Goal: Transaction & Acquisition: Purchase product/service

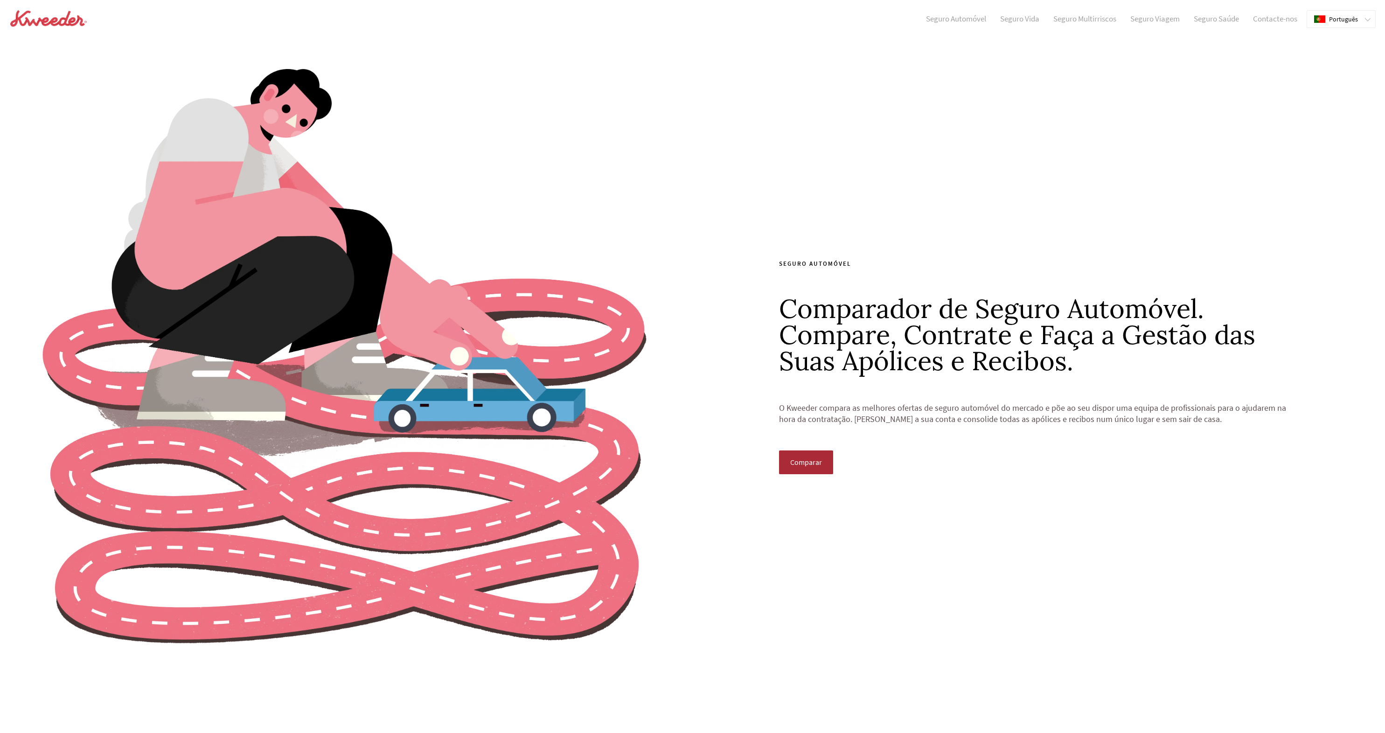
click at [807, 458] on span "Comparar" at bounding box center [806, 462] width 32 height 8
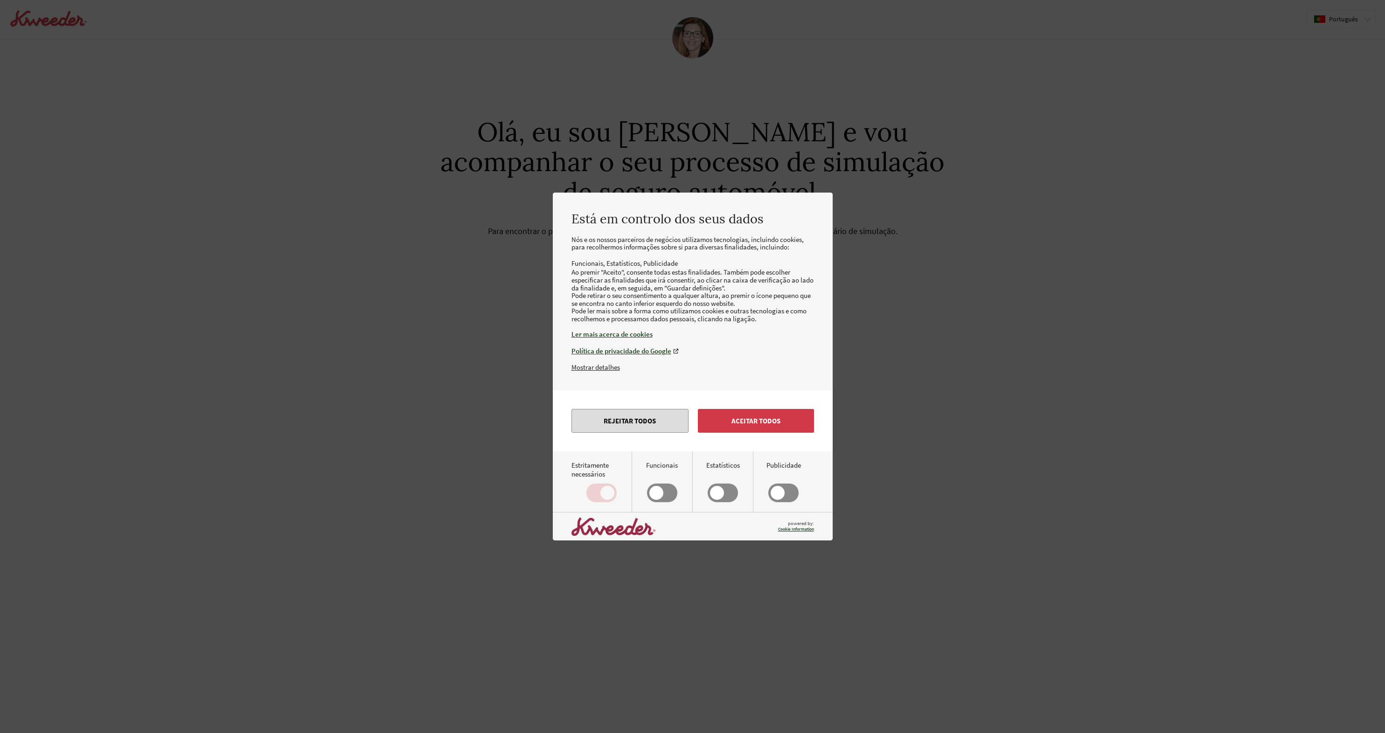
click at [627, 431] on button "Rejeitar todos" at bounding box center [629, 421] width 117 height 24
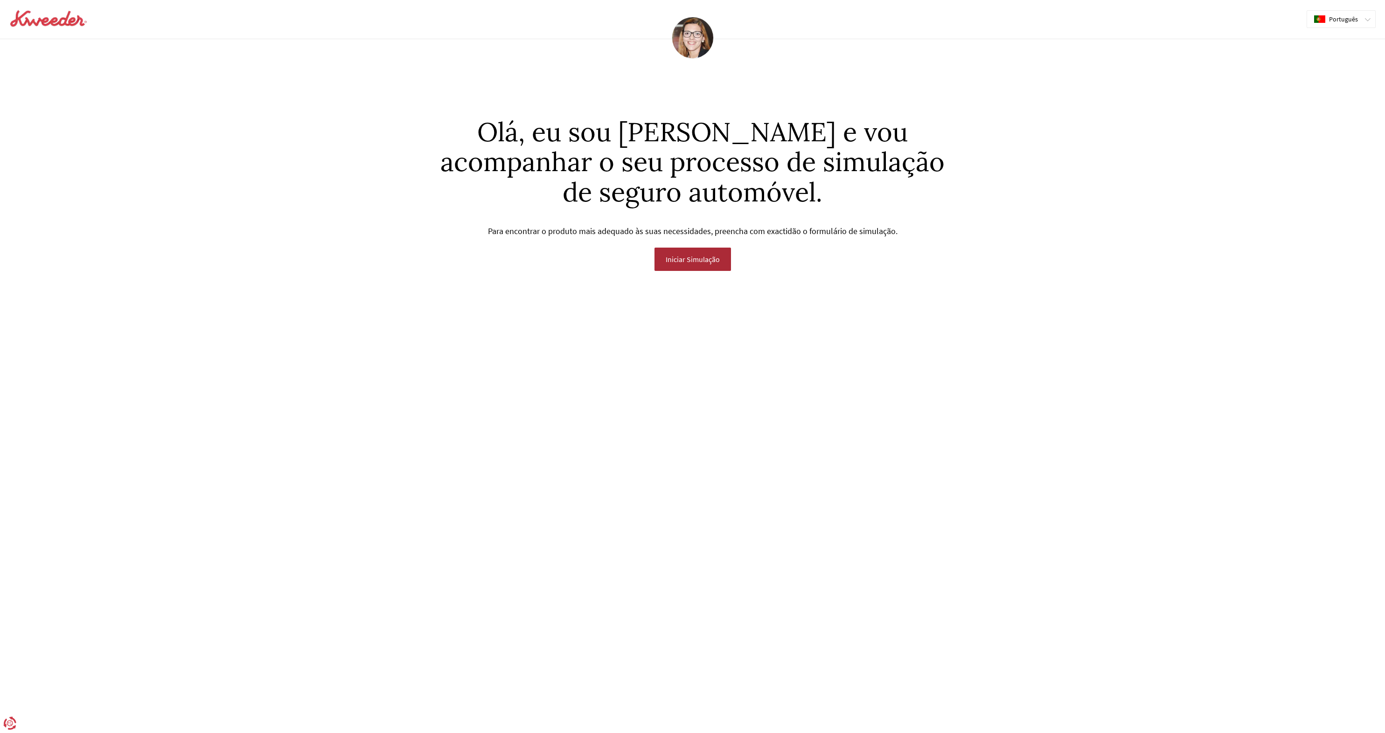
click at [696, 258] on span "Iniciar Simulação" at bounding box center [693, 259] width 54 height 8
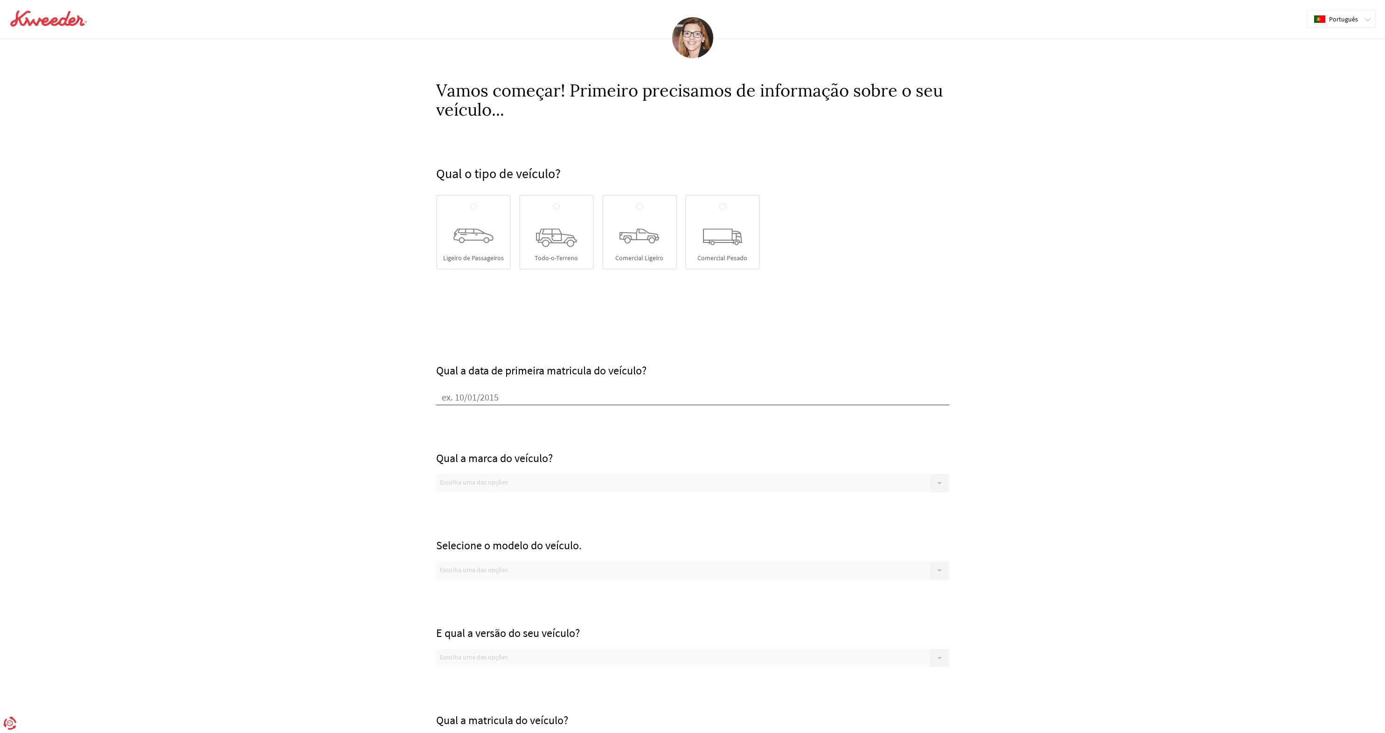
click at [480, 230] on icon at bounding box center [473, 236] width 40 height 15
radio input "true"
click at [477, 211] on input "Ligeiro de Passageiros" at bounding box center [473, 206] width 7 height 7
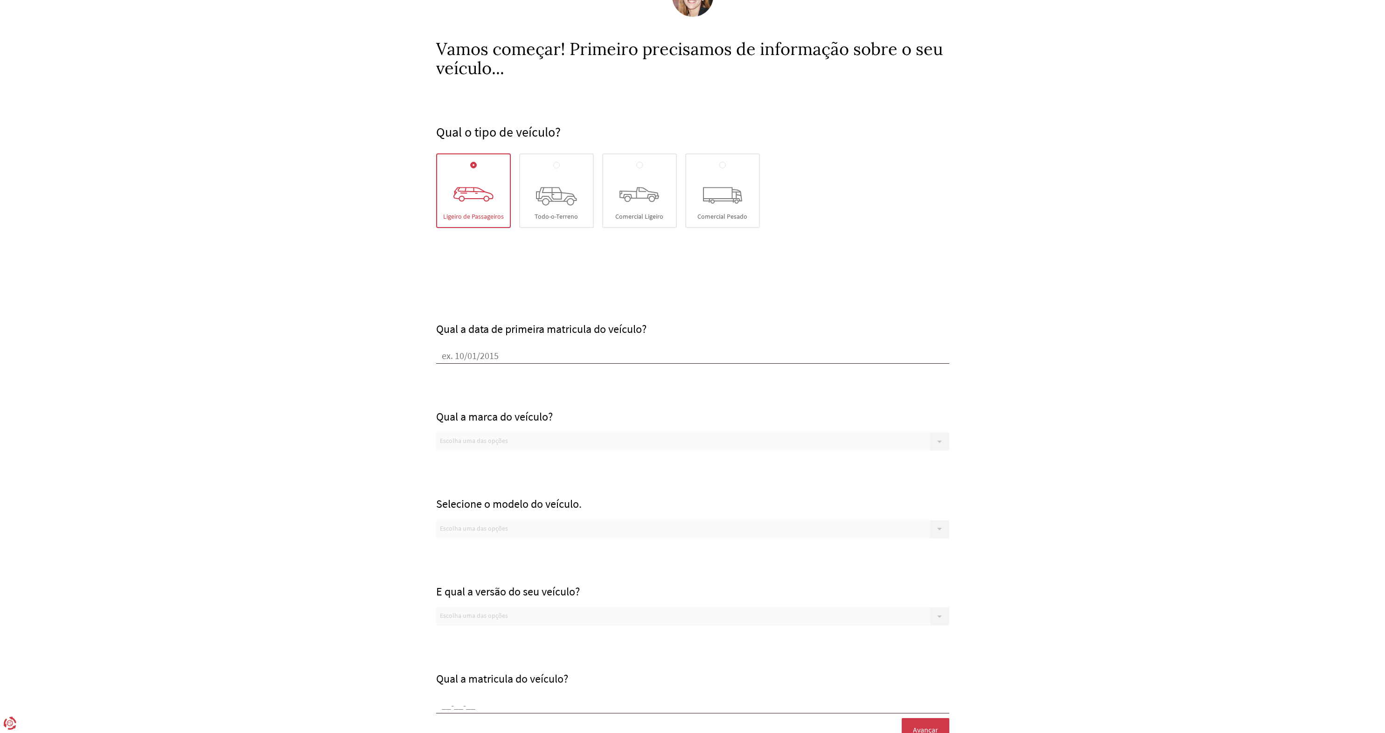
scroll to position [47, 0]
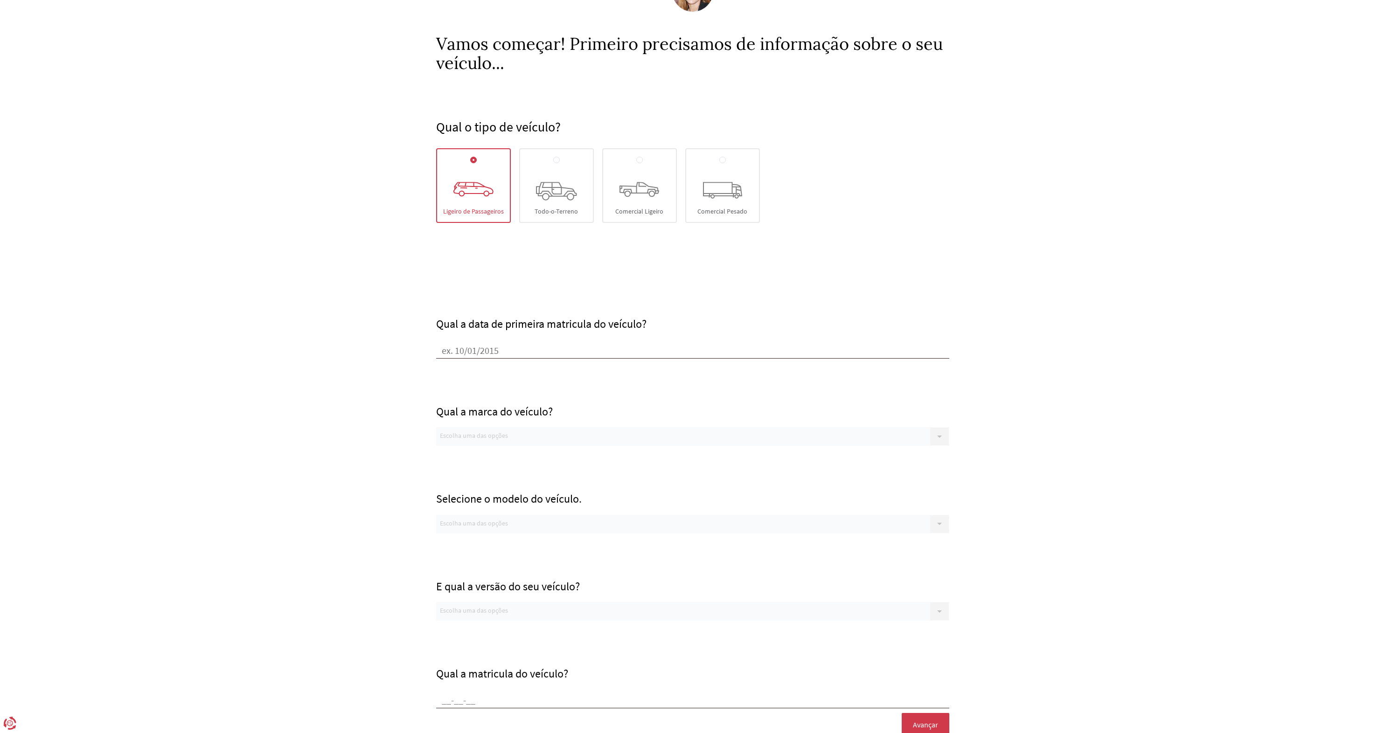
click at [539, 349] on input "Qual a data de primeira matricula do veículo?" at bounding box center [692, 352] width 513 height 14
type input "[DATE]"
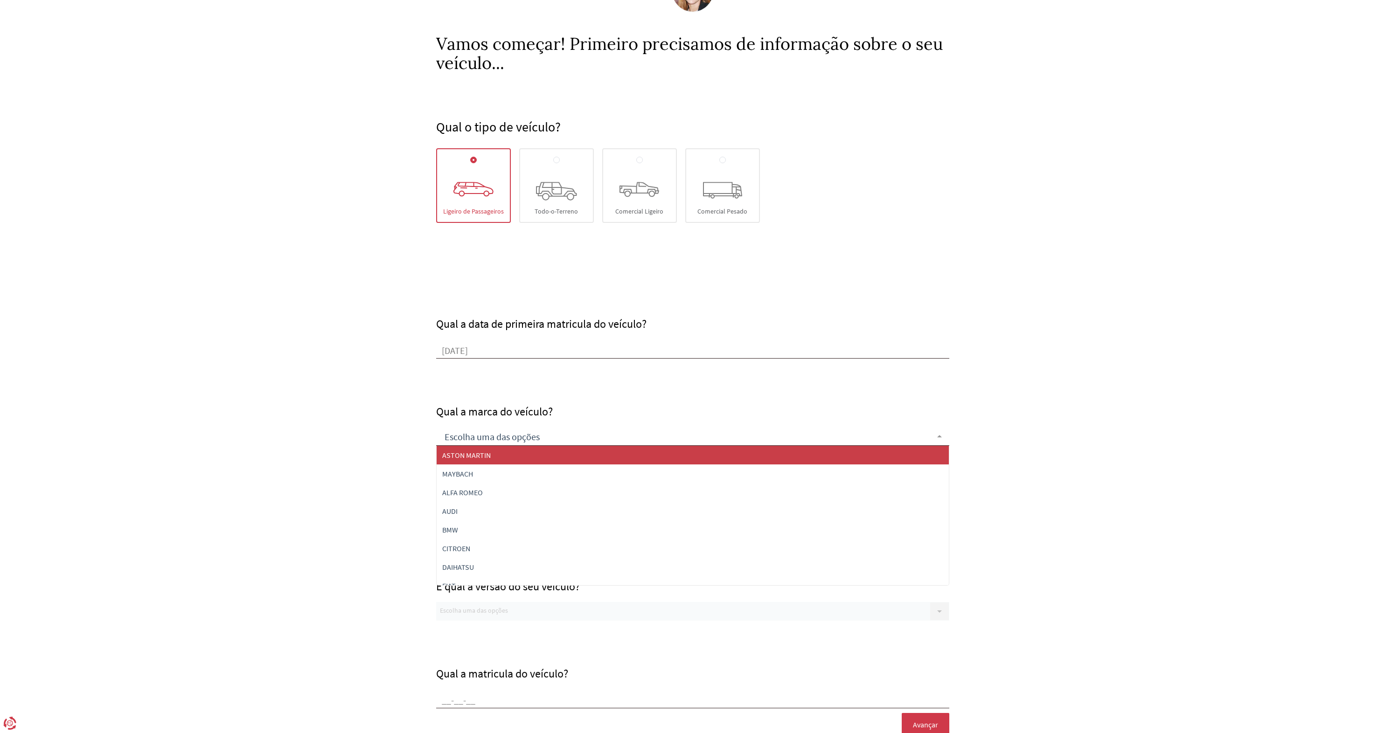
click at [529, 439] on div at bounding box center [692, 436] width 513 height 19
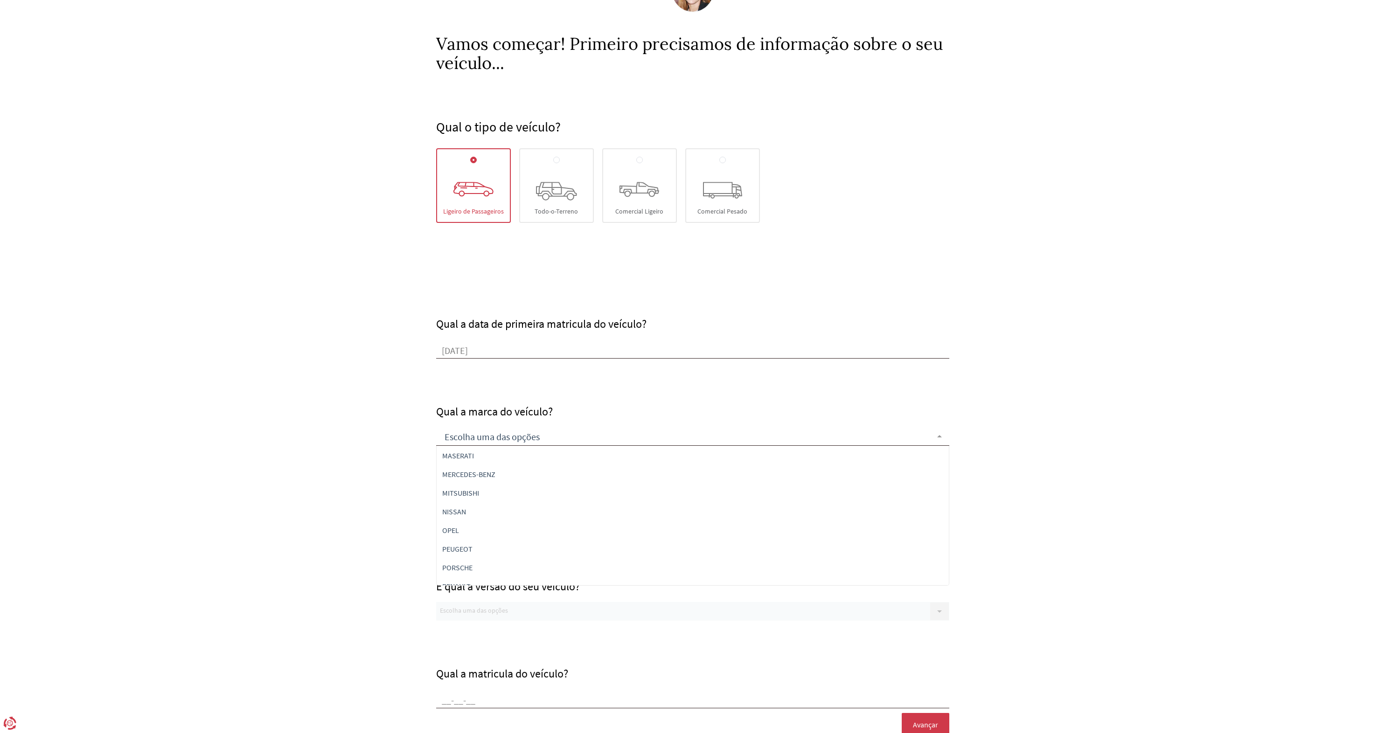
scroll to position [274, 0]
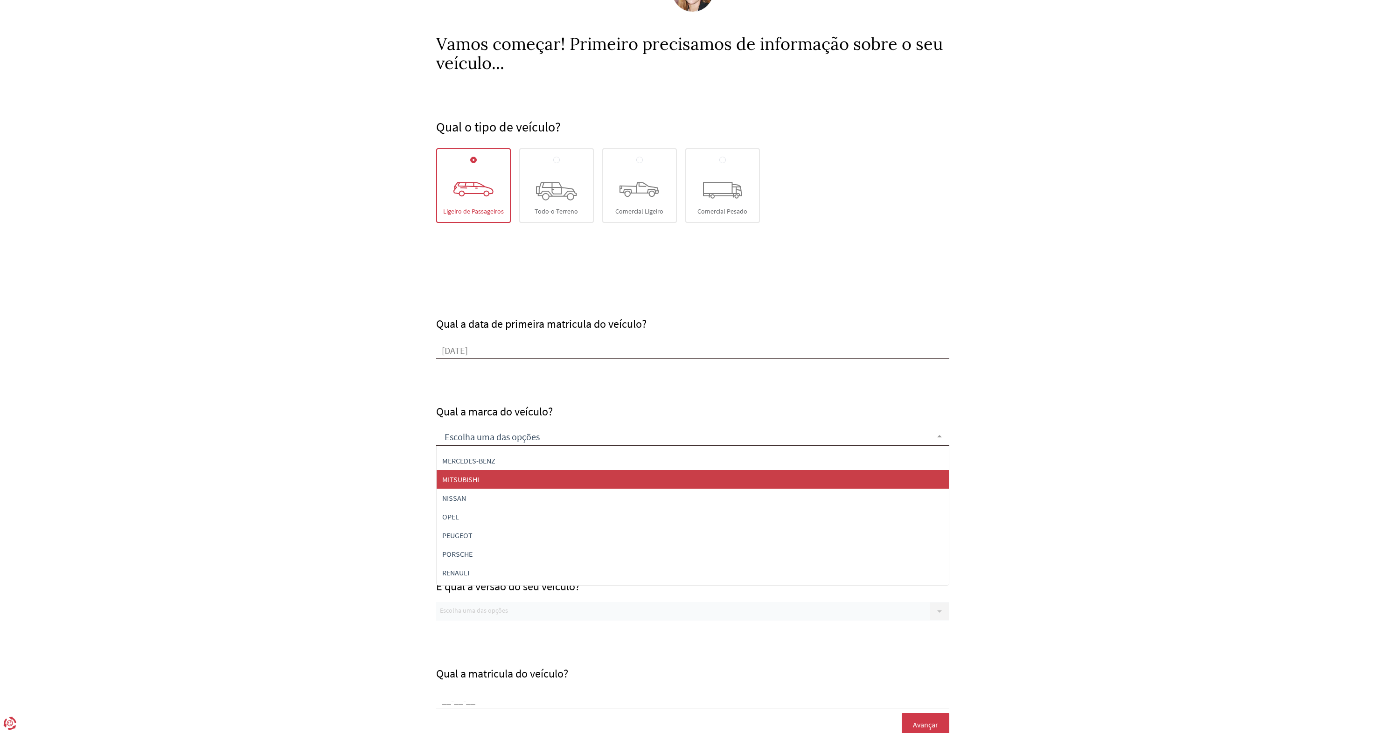
click at [533, 475] on span "MITSUBISHI" at bounding box center [693, 479] width 512 height 19
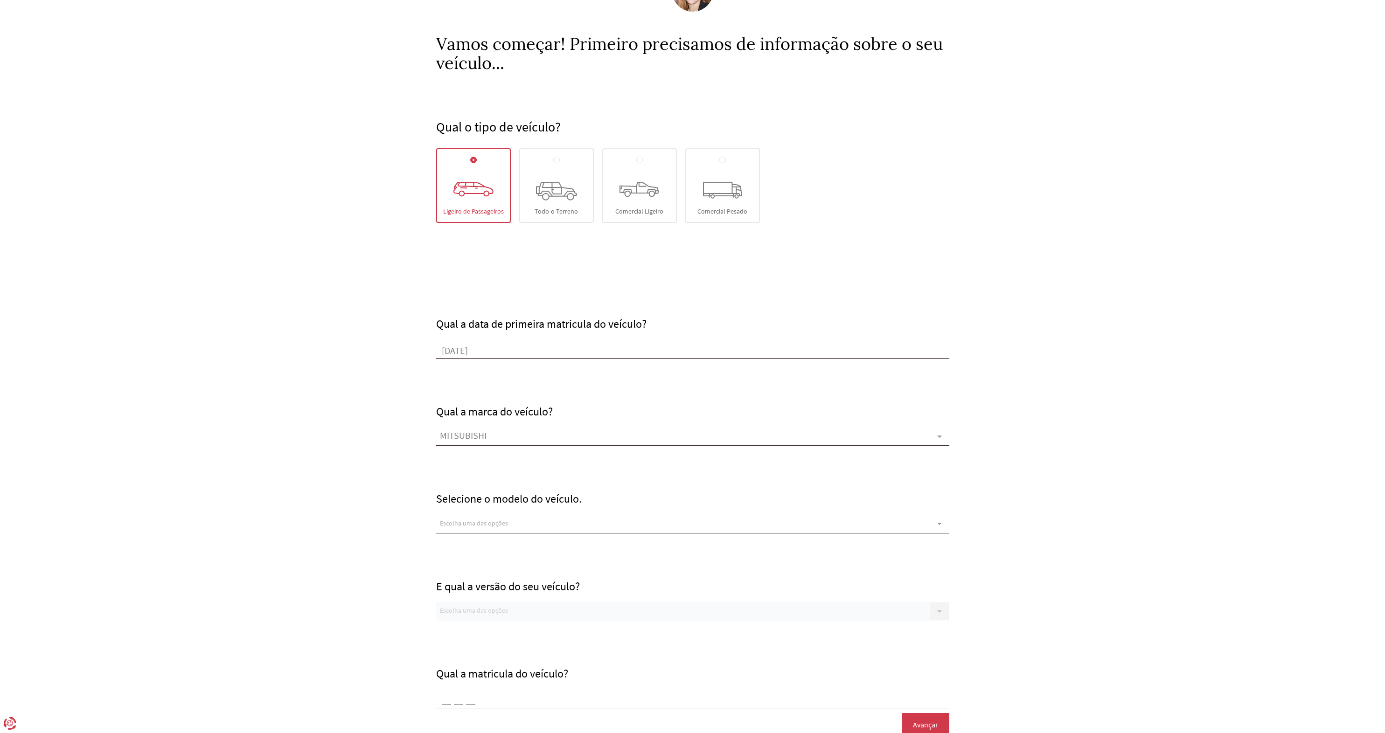
click at [551, 519] on div "Escolha uma das opções" at bounding box center [692, 524] width 513 height 19
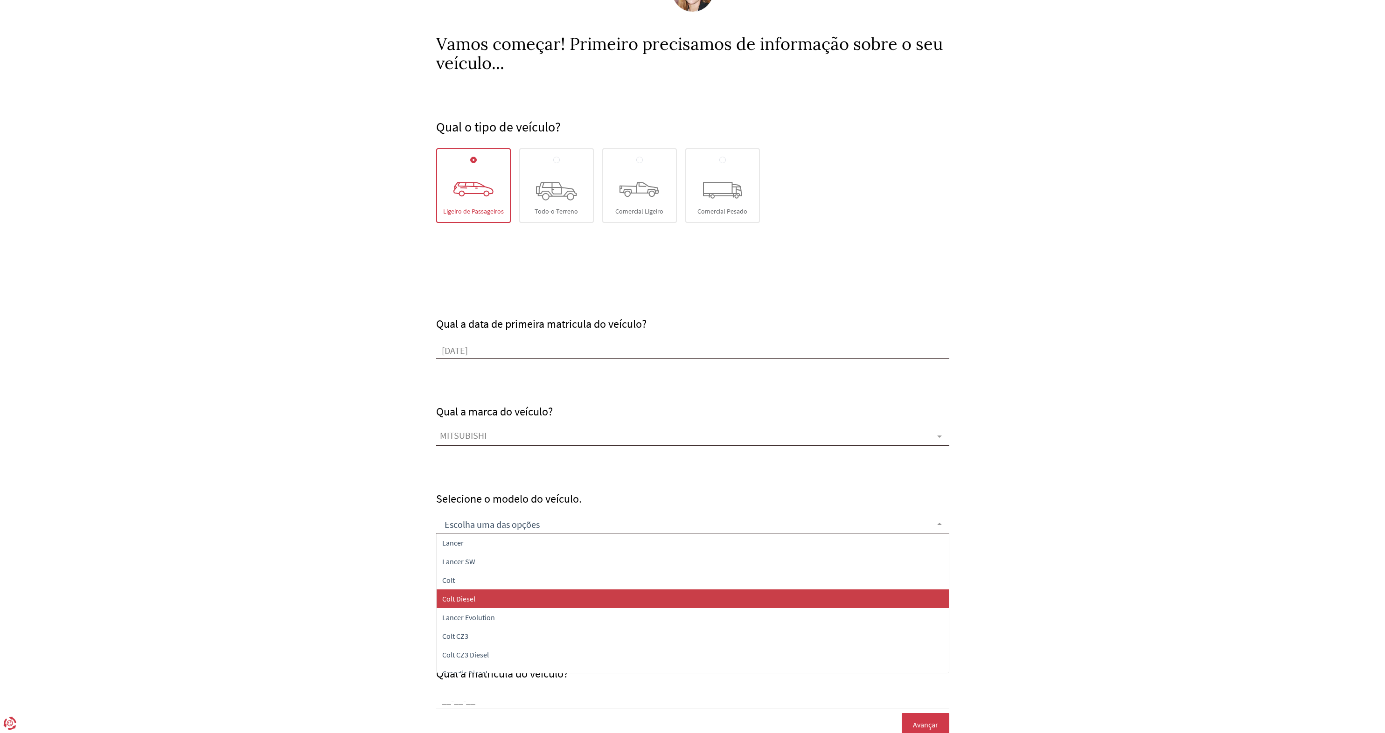
click at [480, 598] on span "Colt Diesel" at bounding box center [693, 599] width 512 height 19
click at [512, 523] on input "text" at bounding box center [685, 526] width 491 height 14
click at [298, 535] on form "Qual o tipo de veículo? [GEOGRAPHIC_DATA] Todo-o-Terreno Comercial Ligeiro Come…" at bounding box center [692, 456] width 1385 height 766
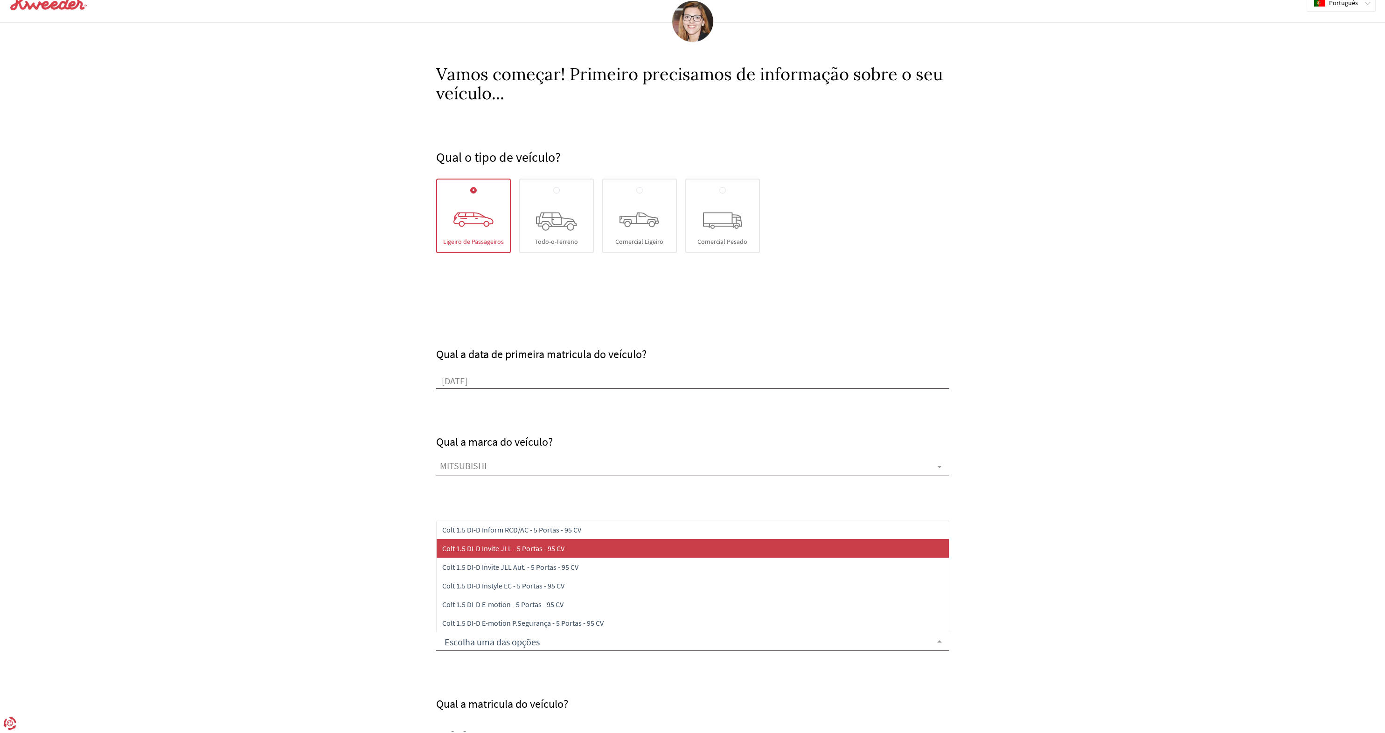
scroll to position [10, 0]
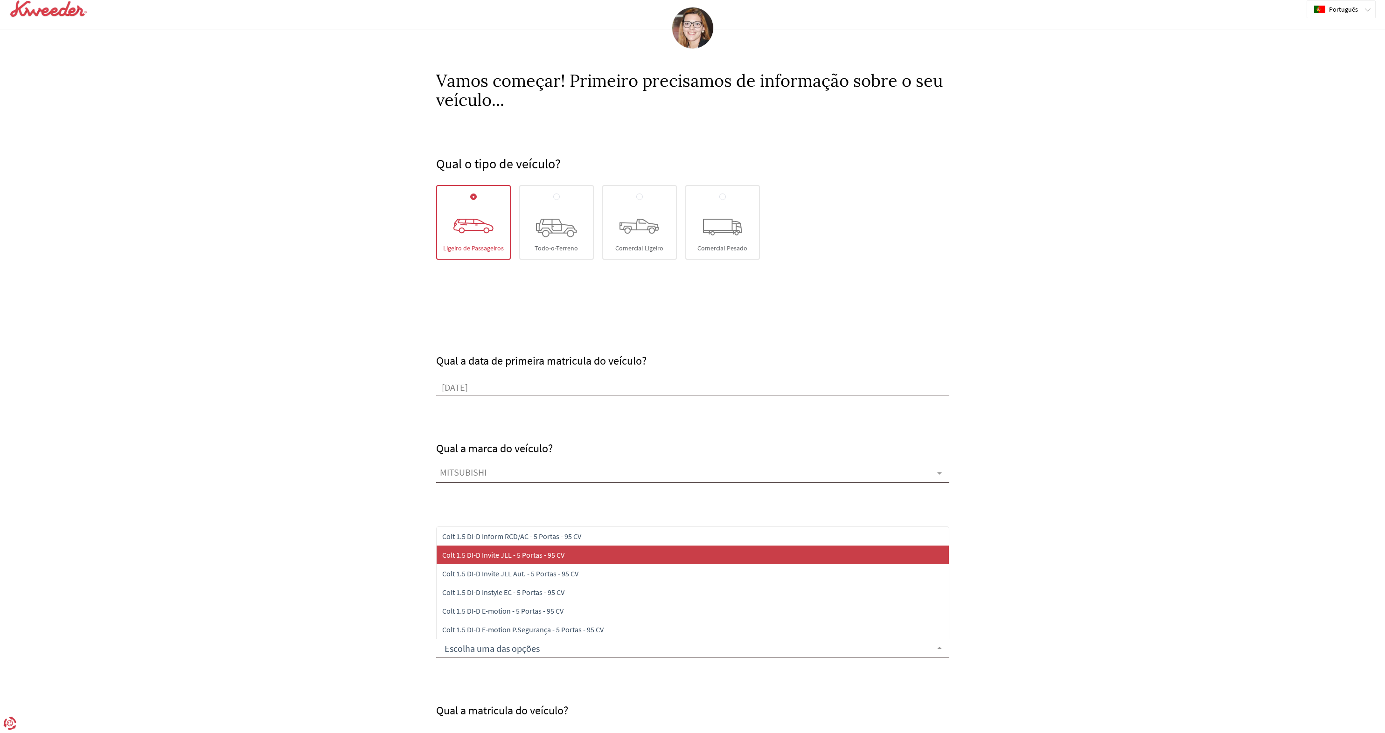
click at [352, 533] on form "Qual o tipo de veículo? [GEOGRAPHIC_DATA] Todo-o-Terreno Comercial Ligeiro Come…" at bounding box center [692, 493] width 1385 height 766
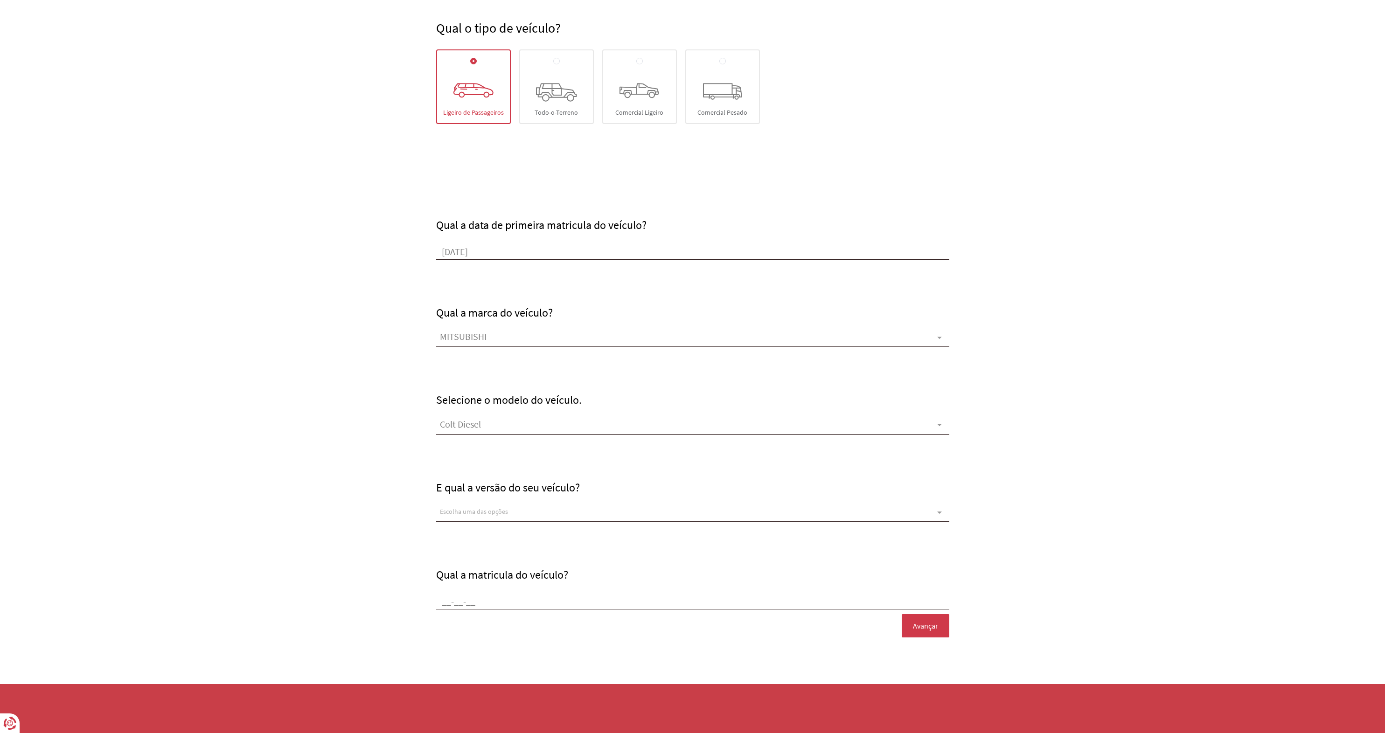
scroll to position [152, 0]
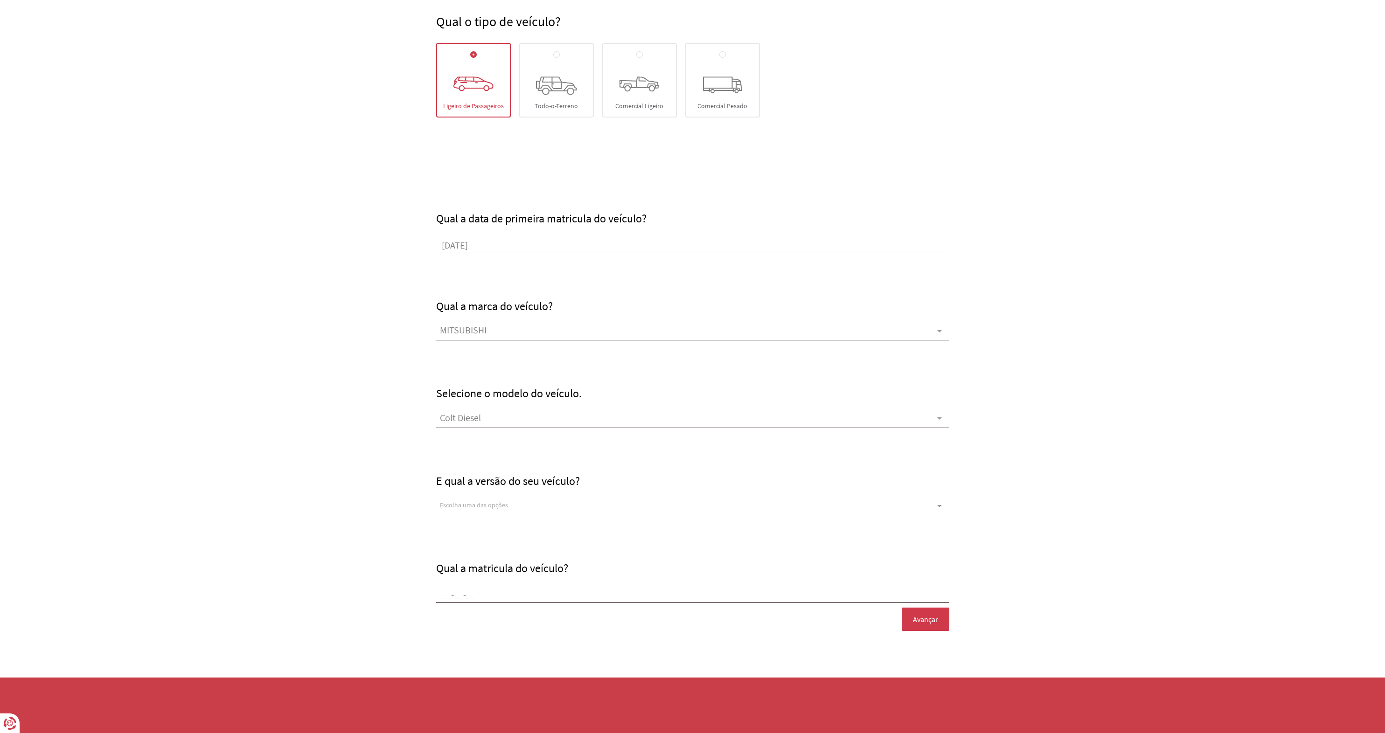
click at [554, 504] on div "Escolha uma das opções" at bounding box center [692, 506] width 513 height 19
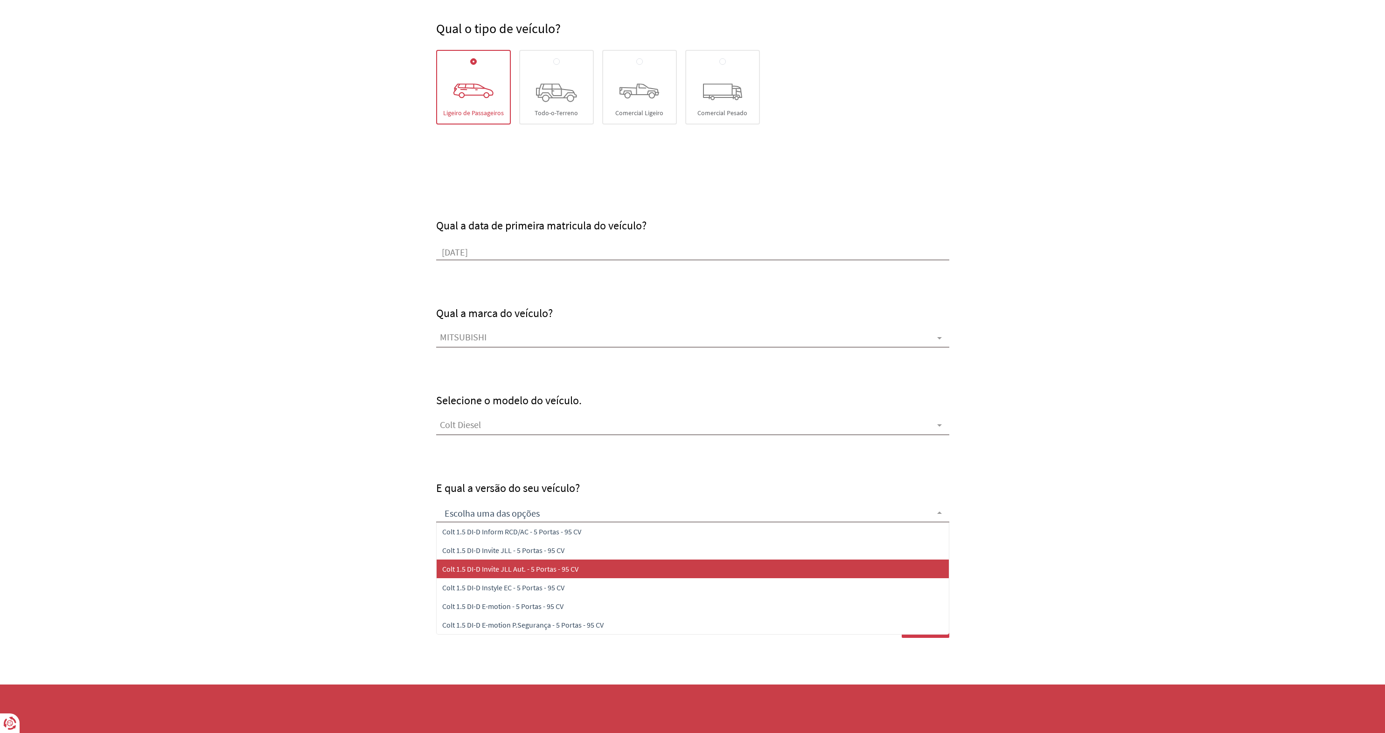
scroll to position [139, 0]
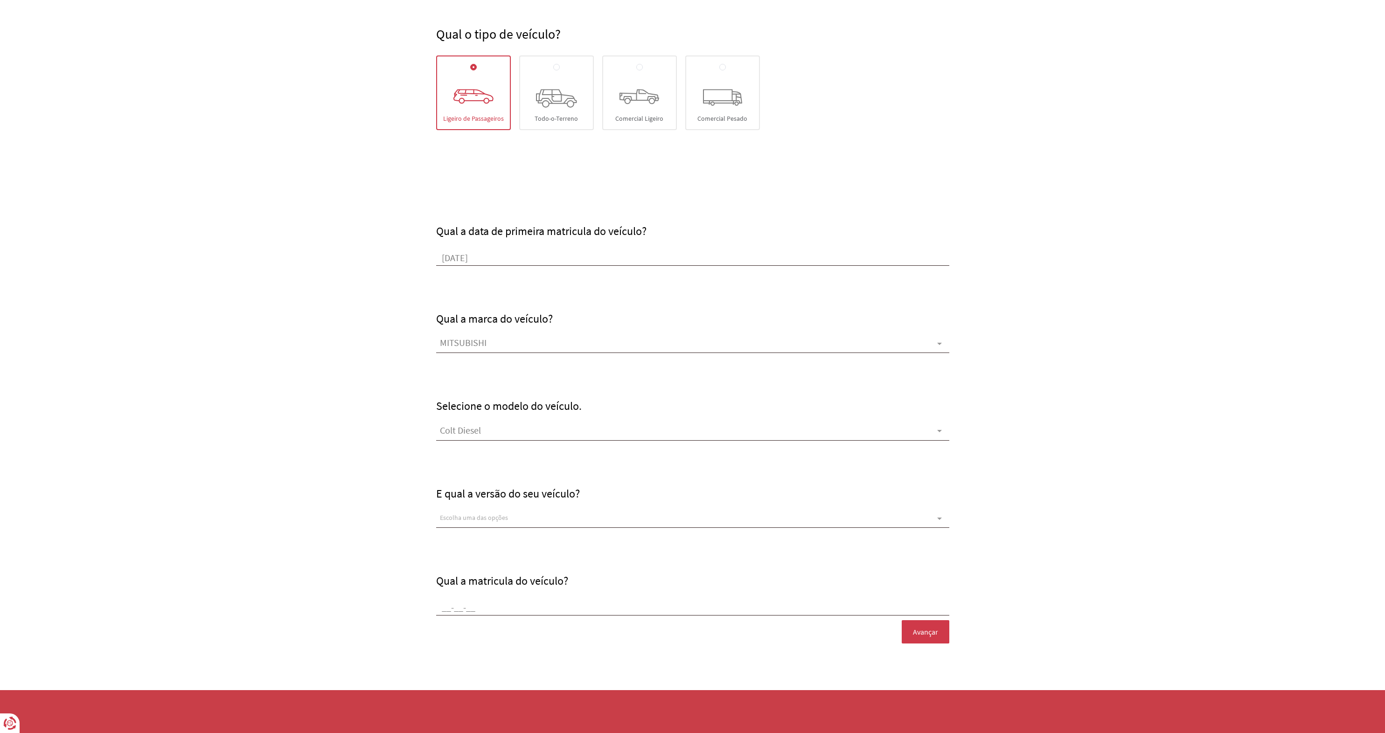
click at [522, 506] on div "E qual a versão do seu veículo? Escolha uma das opções Colt 1.5 DI-D Inform RCD…" at bounding box center [692, 485] width 513 height 88
click at [515, 512] on div "Escolha uma das opções" at bounding box center [692, 518] width 513 height 19
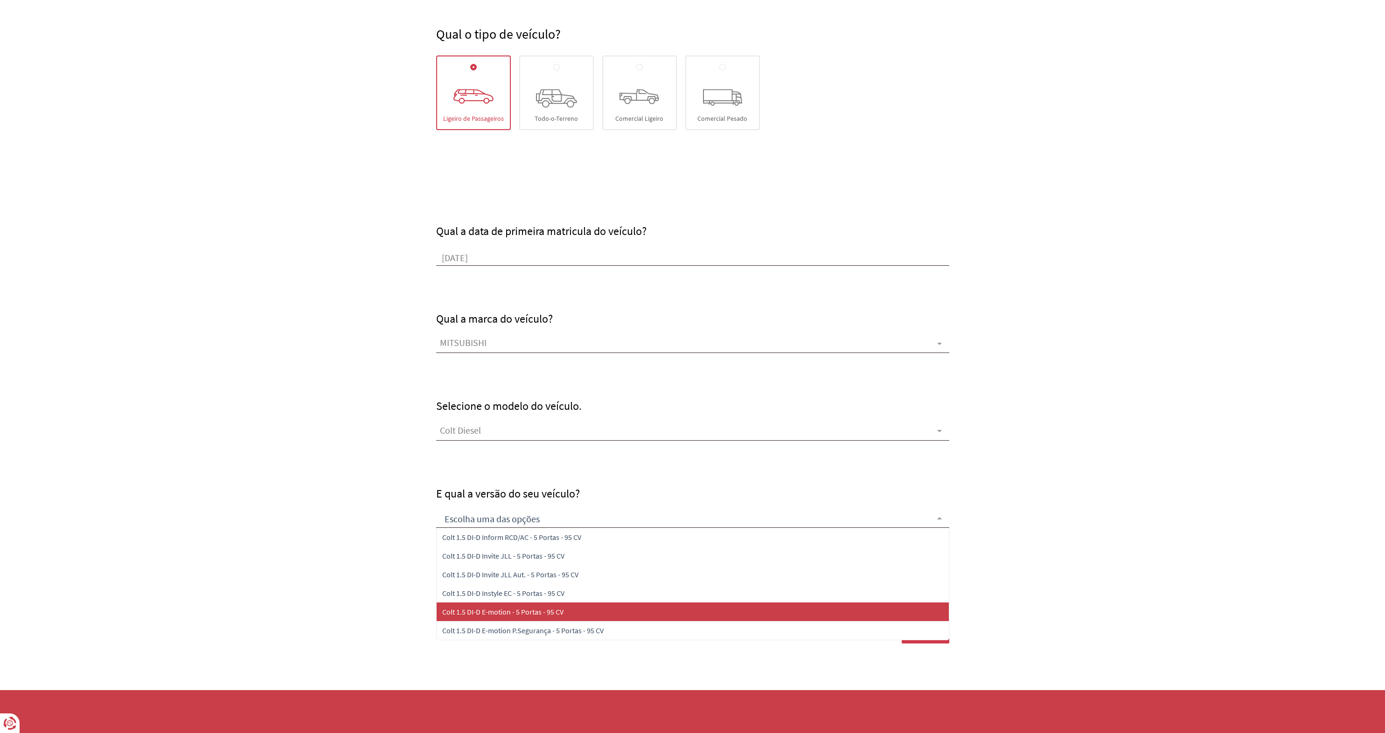
click at [543, 612] on span "Colt 1.5 DI-D E-motion - 5 Portas - 95 CV" at bounding box center [502, 611] width 121 height 9
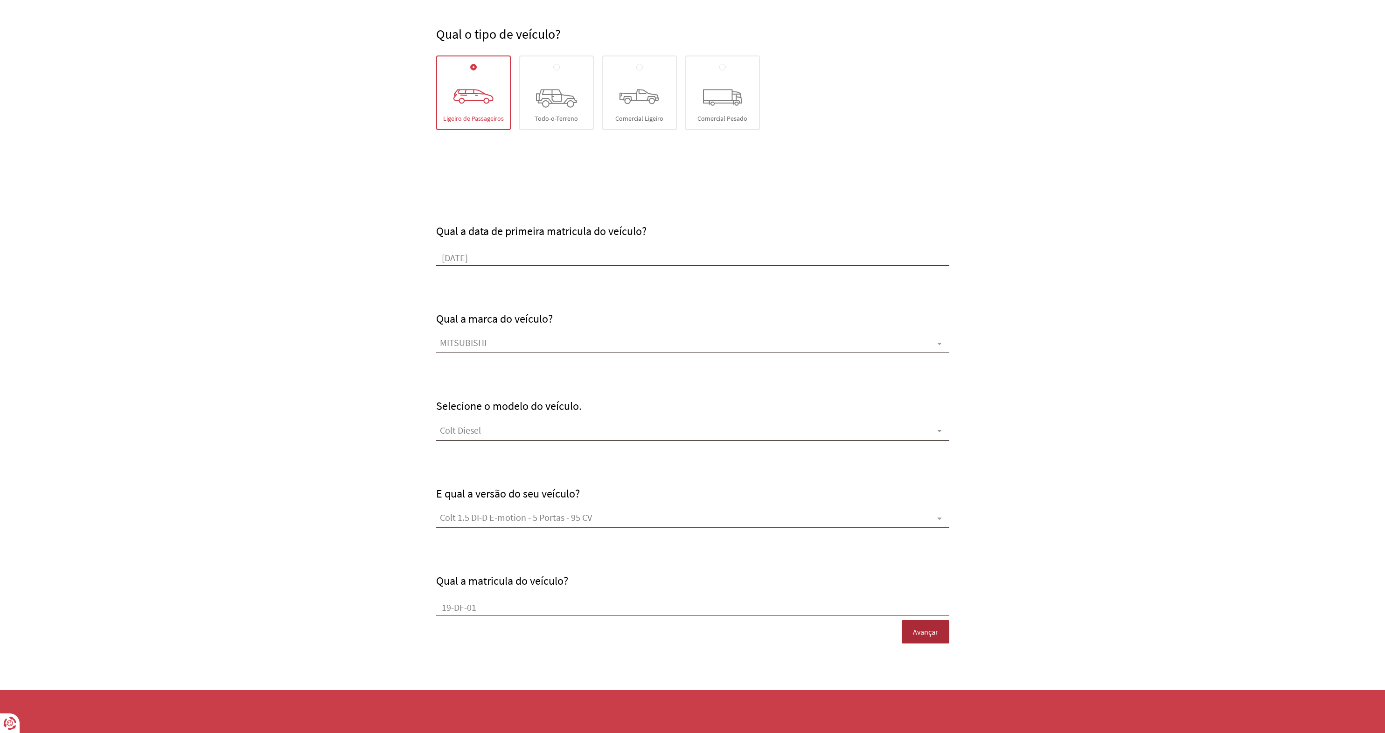
type input "19-DF-01"
click at [929, 633] on span "Avançar" at bounding box center [925, 632] width 25 height 8
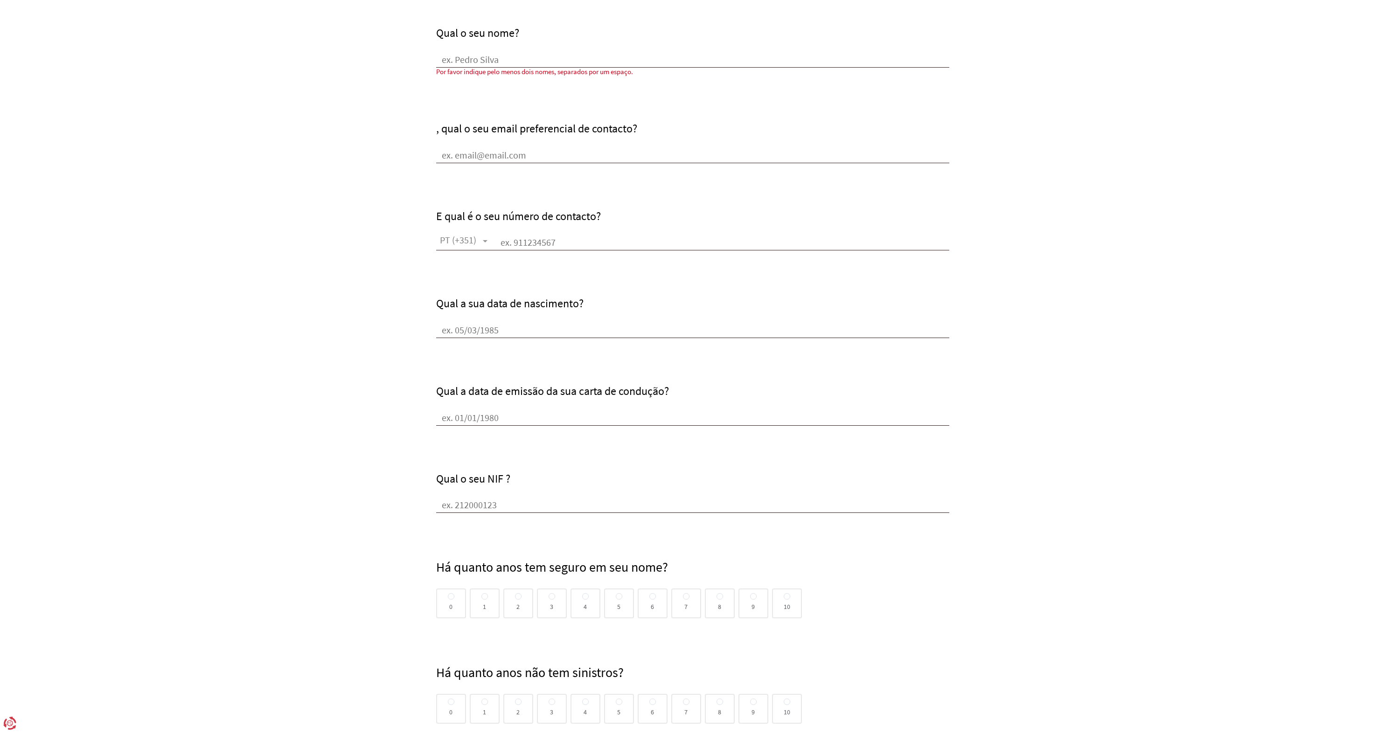
scroll to position [0, 0]
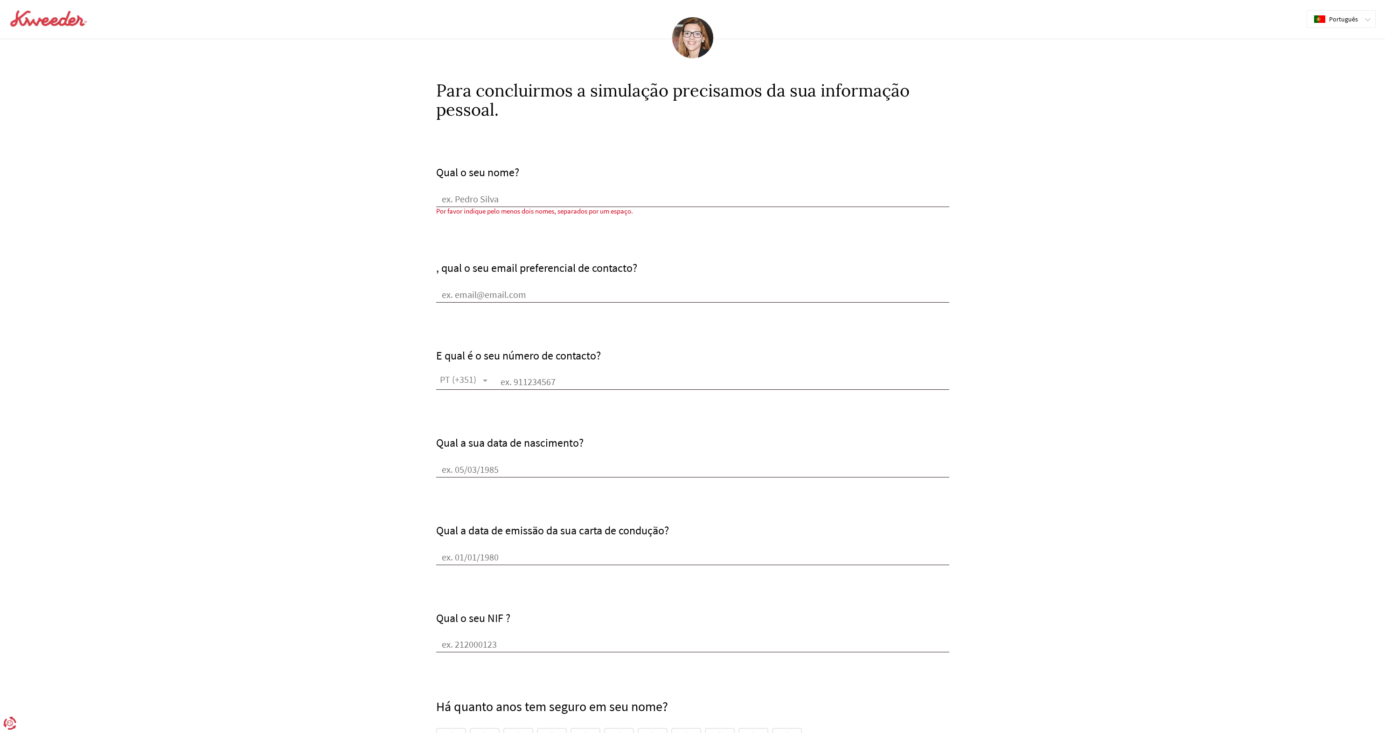
click at [529, 190] on div "Qual o seu nome?" at bounding box center [692, 186] width 513 height 41
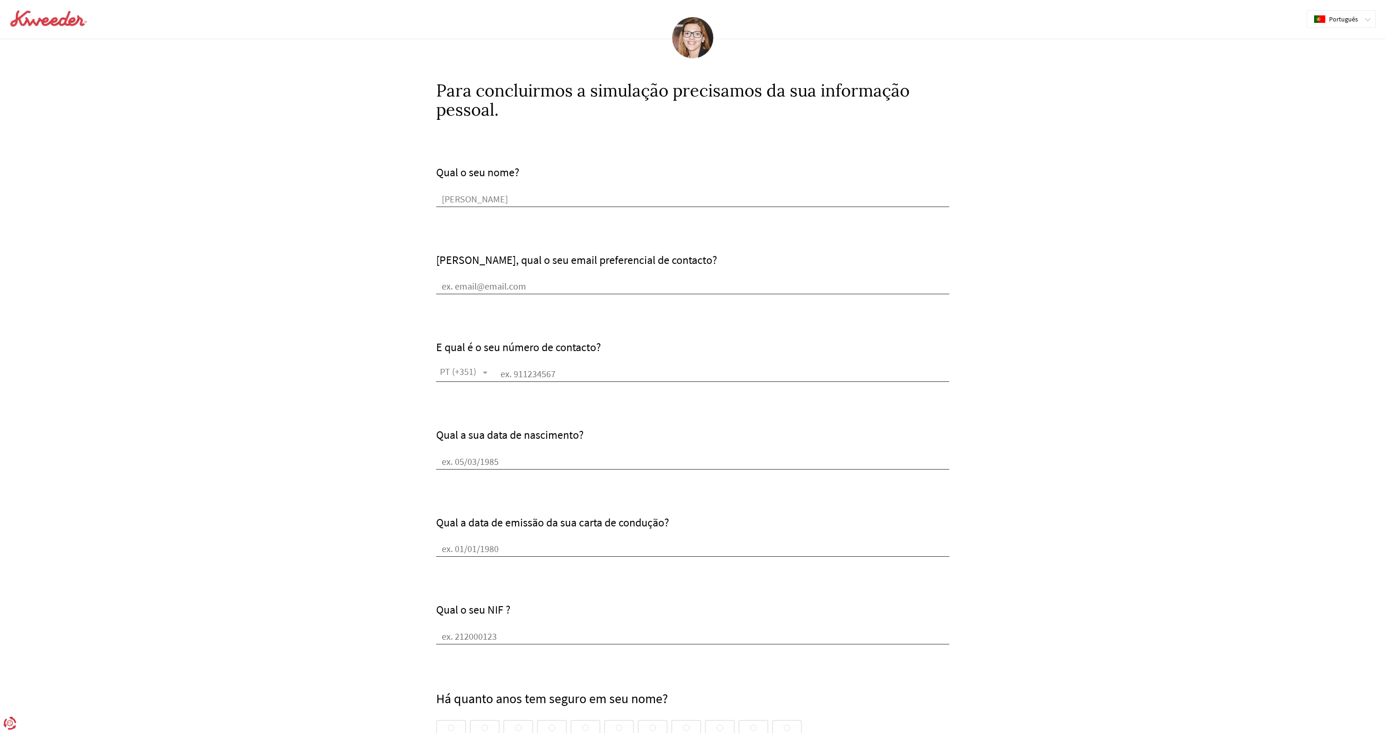
type input "[PERSON_NAME]"
type input "[EMAIL_ADDRESS][DOMAIN_NAME]"
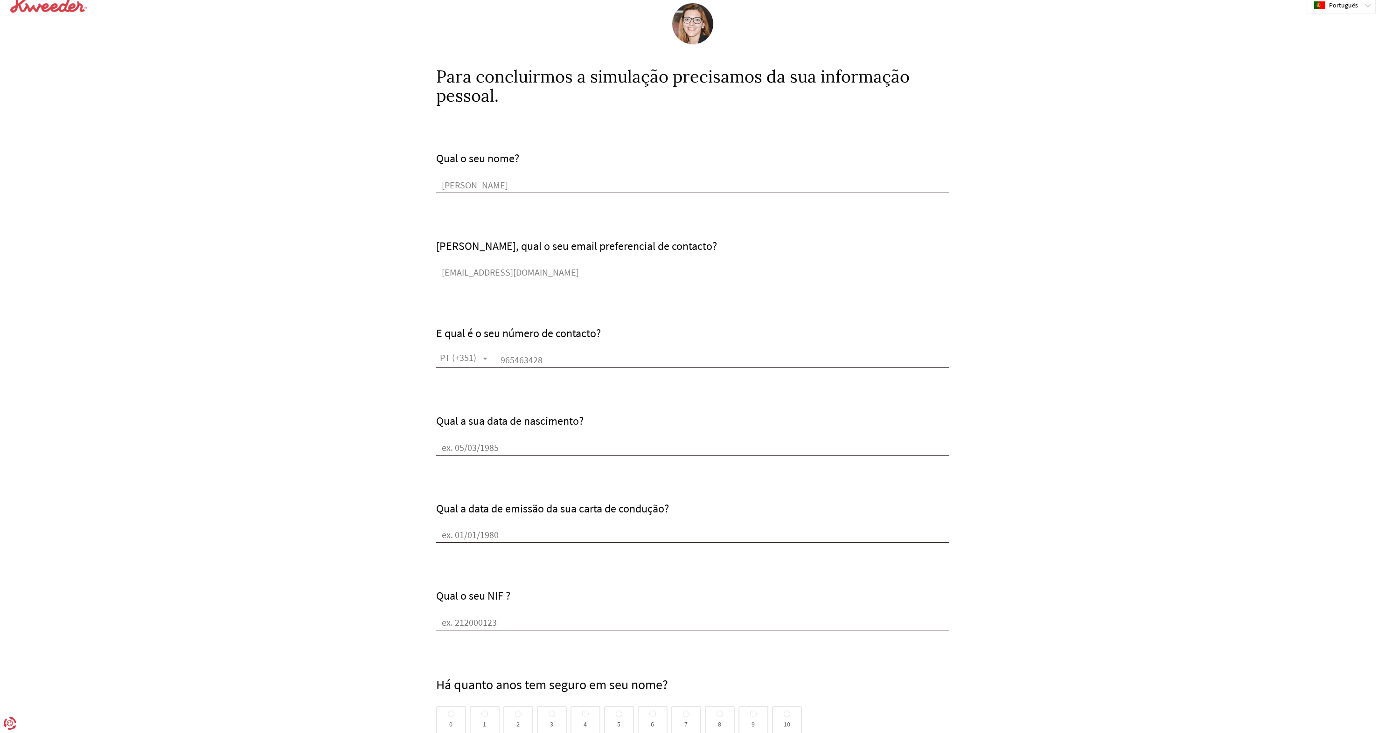
type input "965463428"
type input "[DATE]"
click at [528, 534] on input "Qual a data de emissão da sua carta de condução?" at bounding box center [692, 534] width 513 height 14
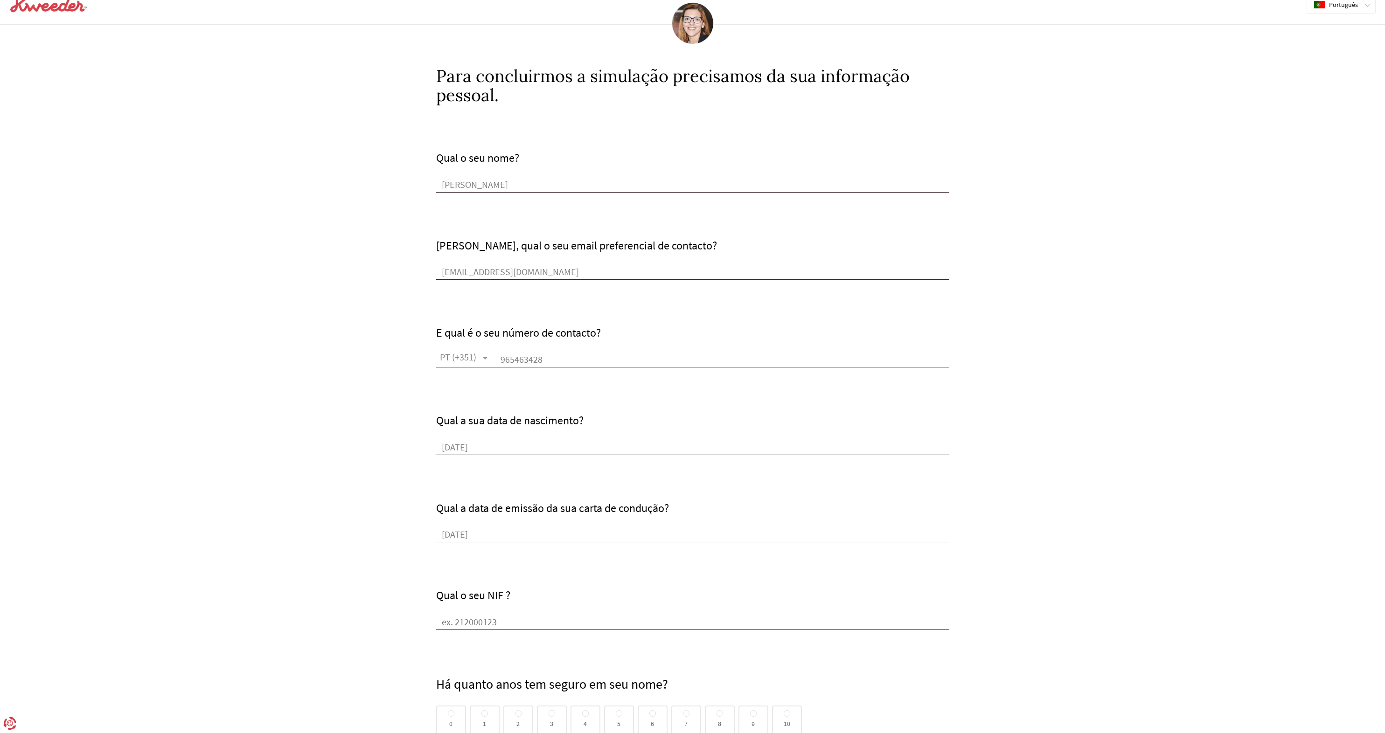
type input "[DATE]"
click at [517, 627] on input "Qual o seu NIF ?" at bounding box center [692, 623] width 513 height 14
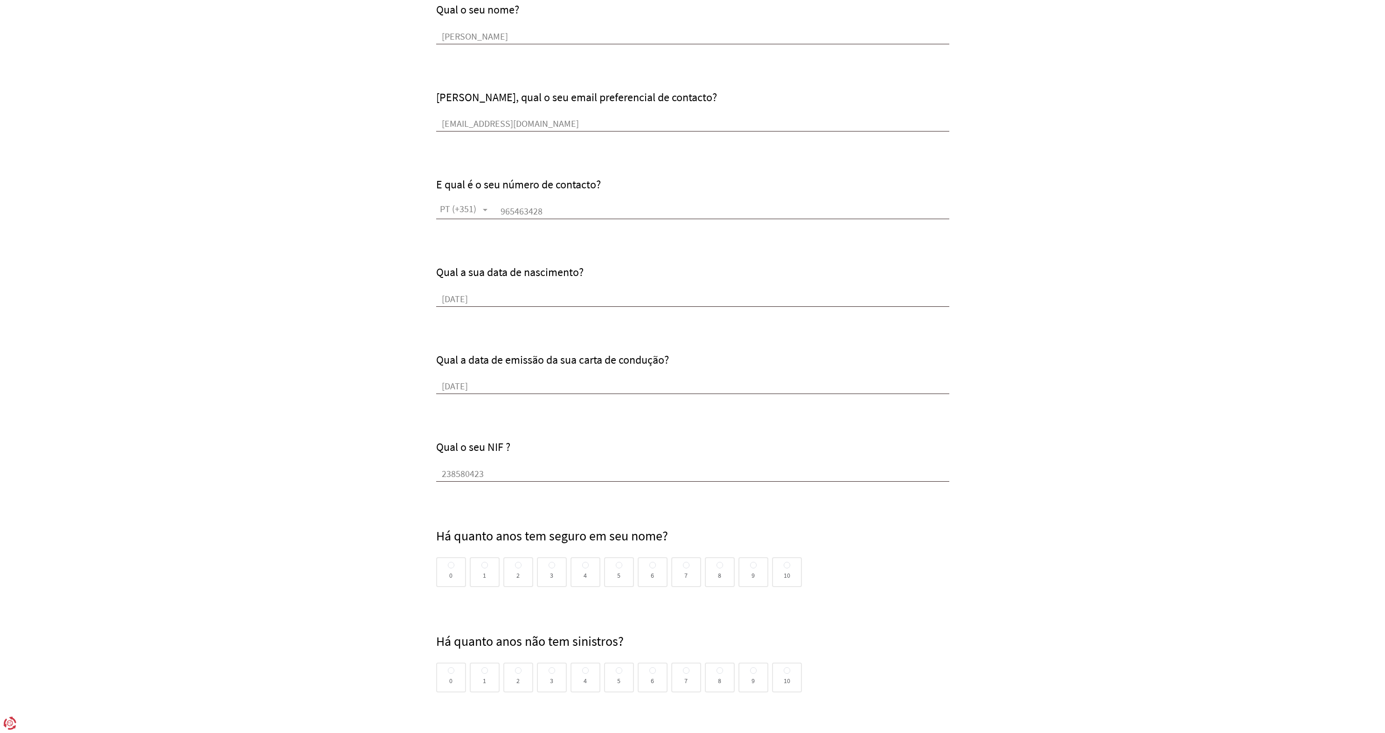
scroll to position [163, 0]
type input "238580423"
click at [752, 567] on span at bounding box center [753, 565] width 7 height 7
radio input "true"
click at [752, 567] on input "9" at bounding box center [753, 565] width 7 height 7
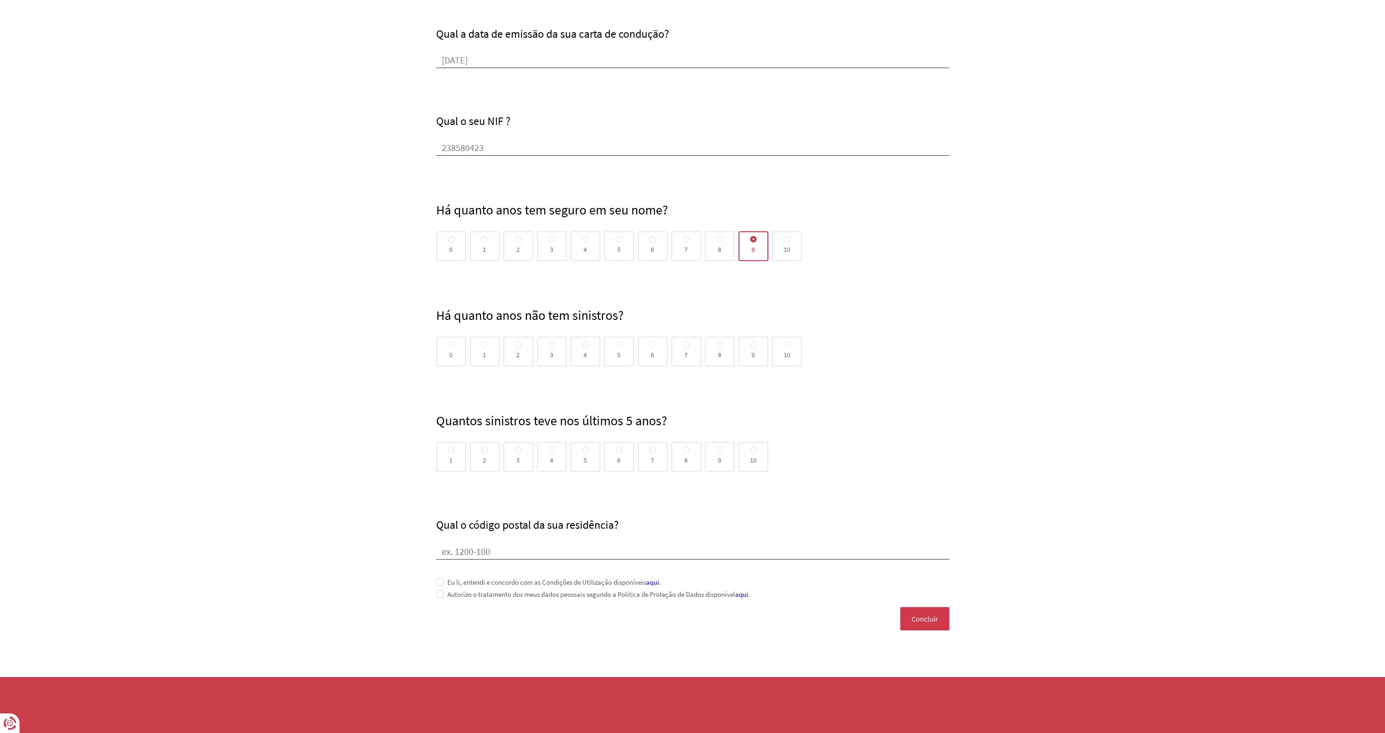
scroll to position [493, 0]
type input "1500-203"
click at [441, 580] on span at bounding box center [439, 581] width 7 height 7
click at [933, 618] on span "Concluir" at bounding box center [925, 619] width 27 height 8
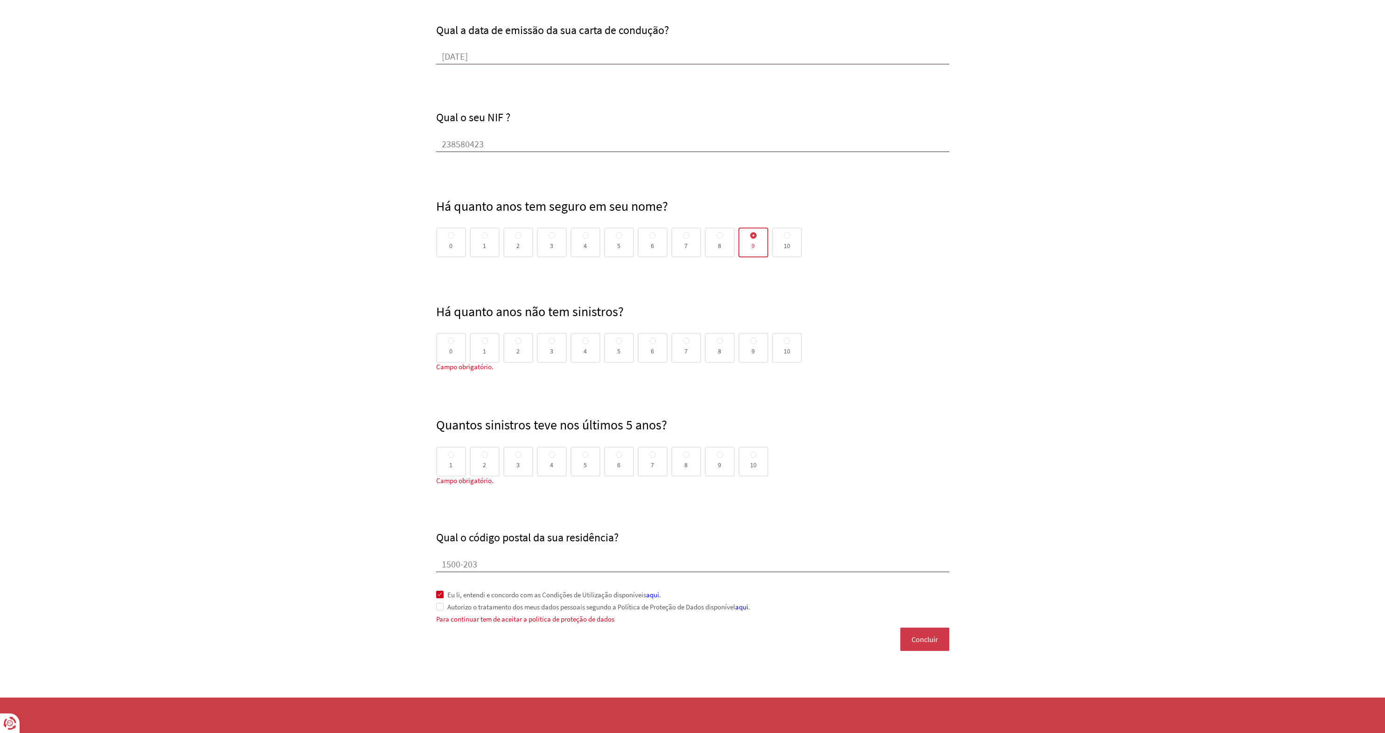
click at [620, 344] on span at bounding box center [619, 341] width 7 height 7
radio input "true"
click at [620, 344] on input "5" at bounding box center [619, 341] width 7 height 7
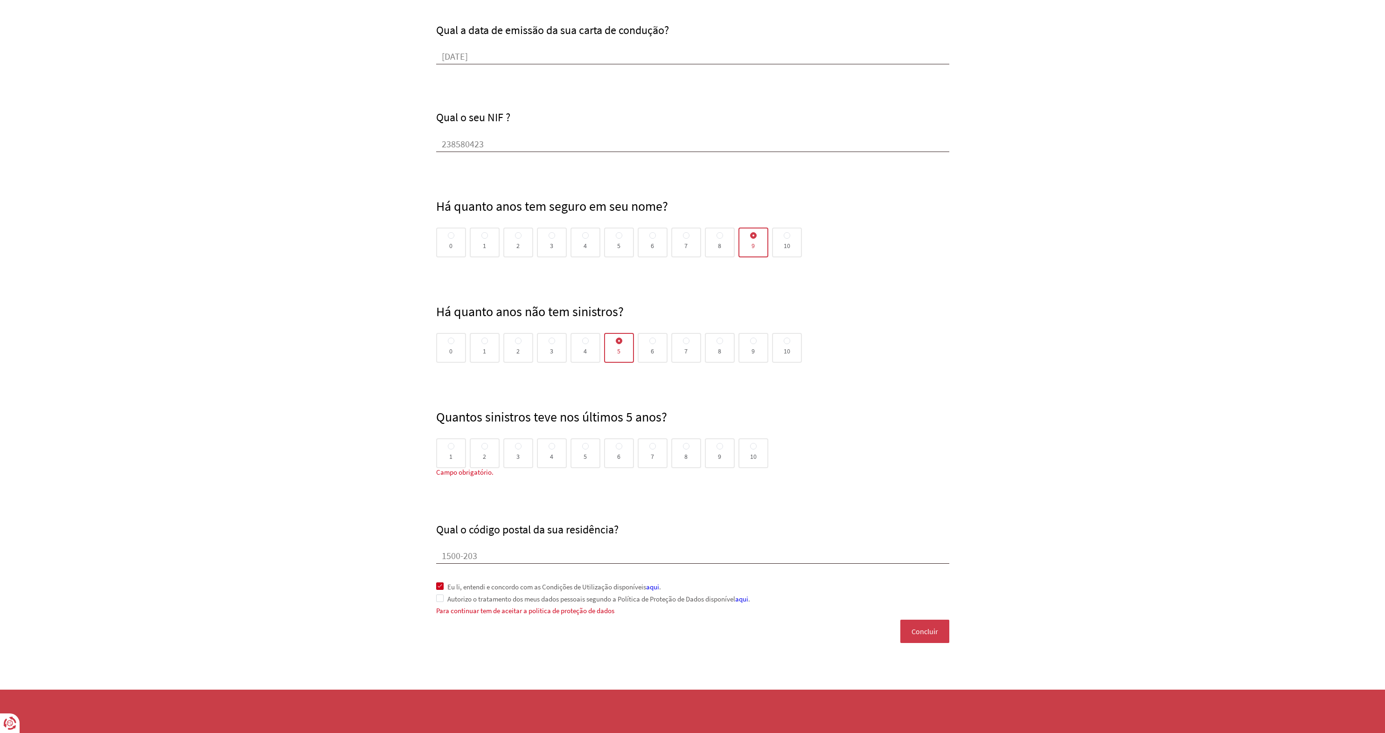
click at [488, 449] on div "2" at bounding box center [485, 454] width 30 height 30
radio input "true"
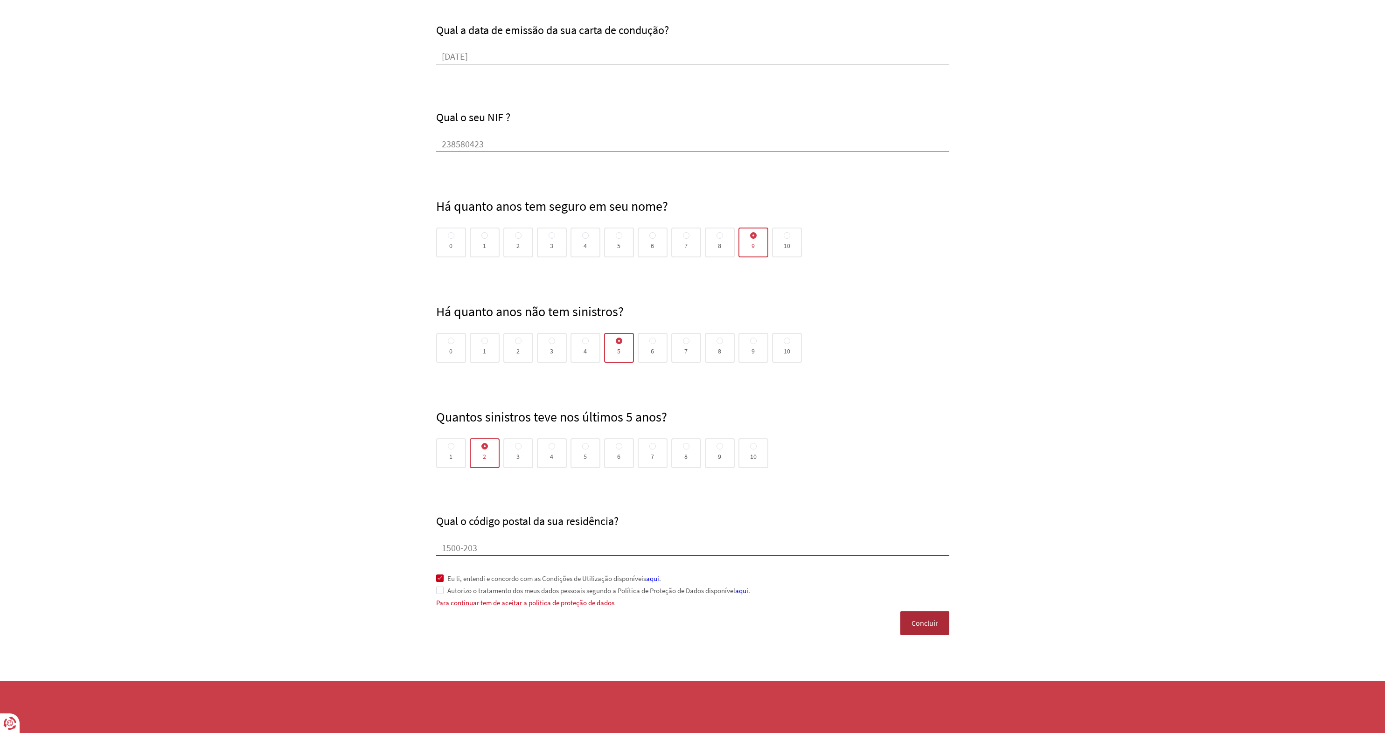
click at [943, 626] on button "Concluir" at bounding box center [924, 623] width 49 height 23
click at [586, 344] on span at bounding box center [585, 341] width 7 height 7
radio input "true"
click at [586, 345] on input "4" at bounding box center [585, 341] width 7 height 7
radio input "false"
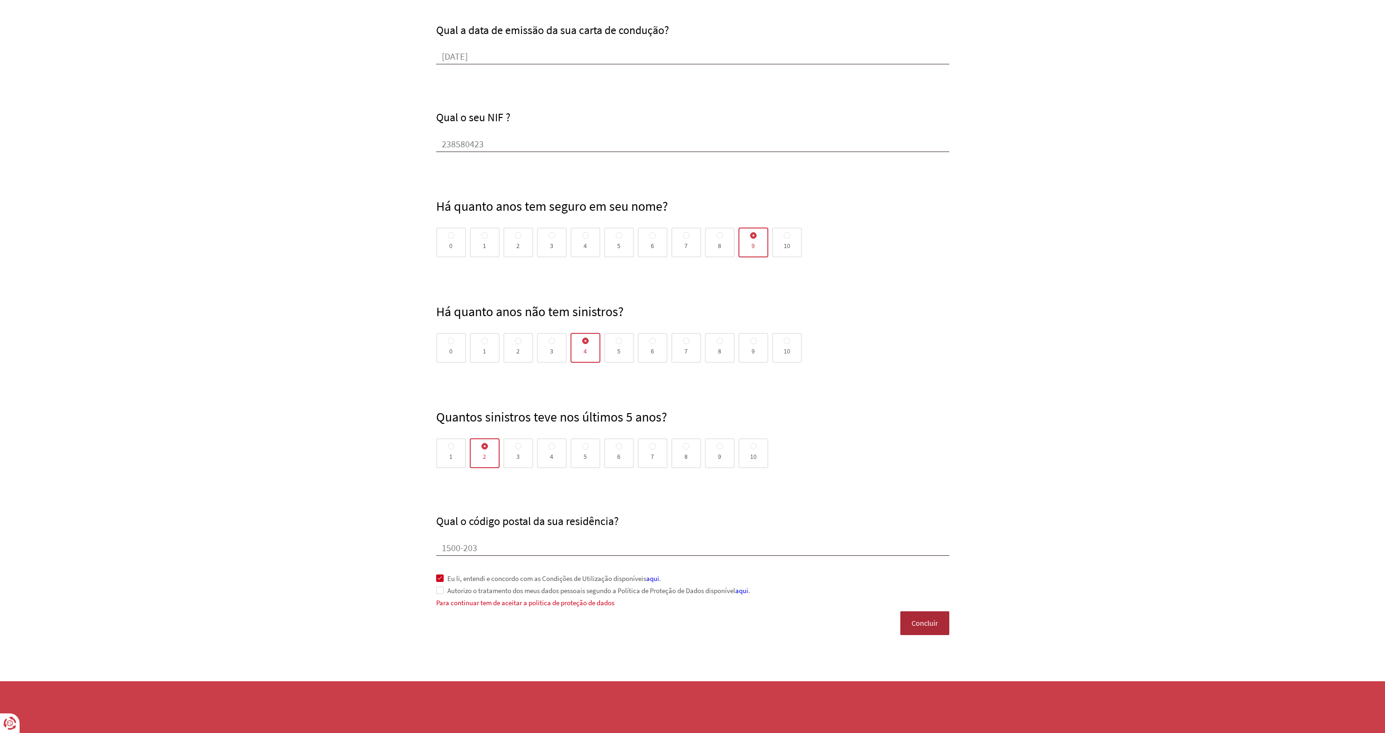
click at [923, 627] on span "Concluir" at bounding box center [925, 623] width 27 height 8
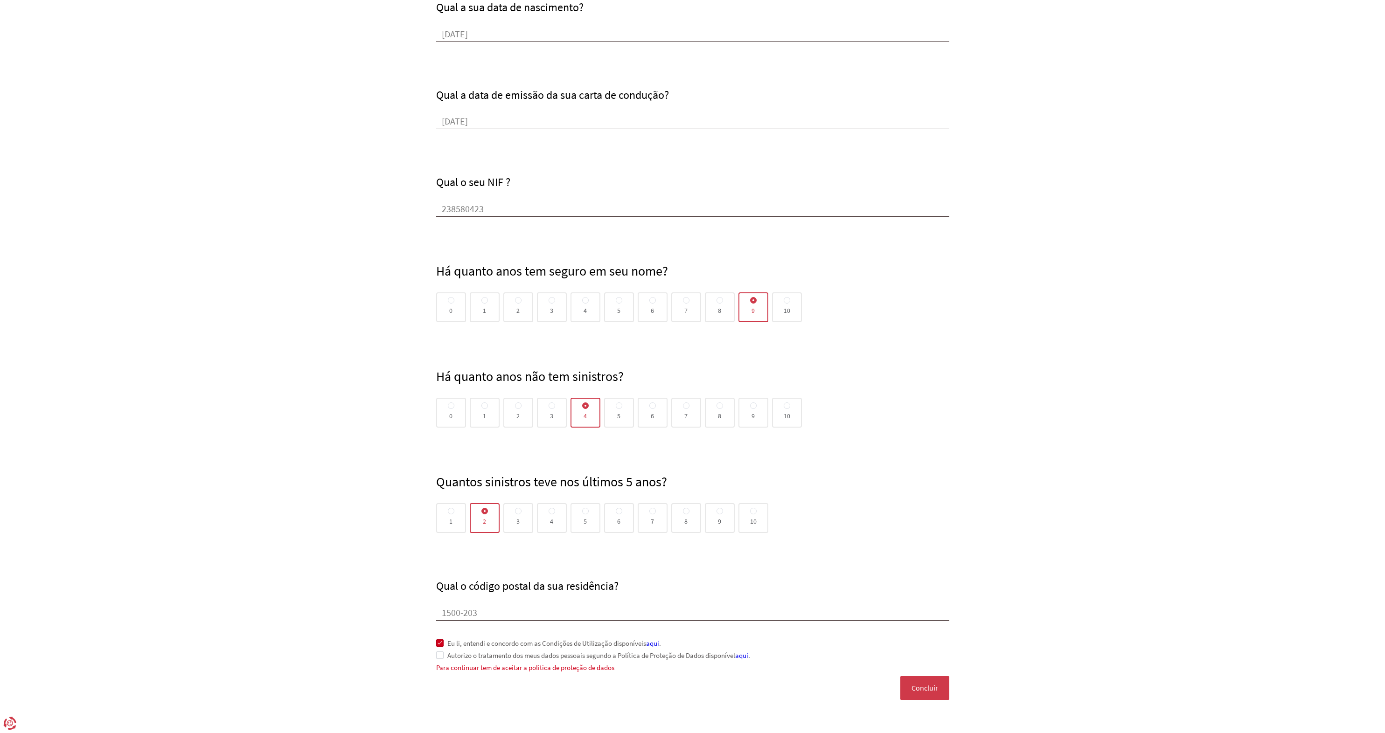
scroll to position [427, 0]
click at [557, 213] on input "238580423" at bounding box center [692, 211] width 513 height 14
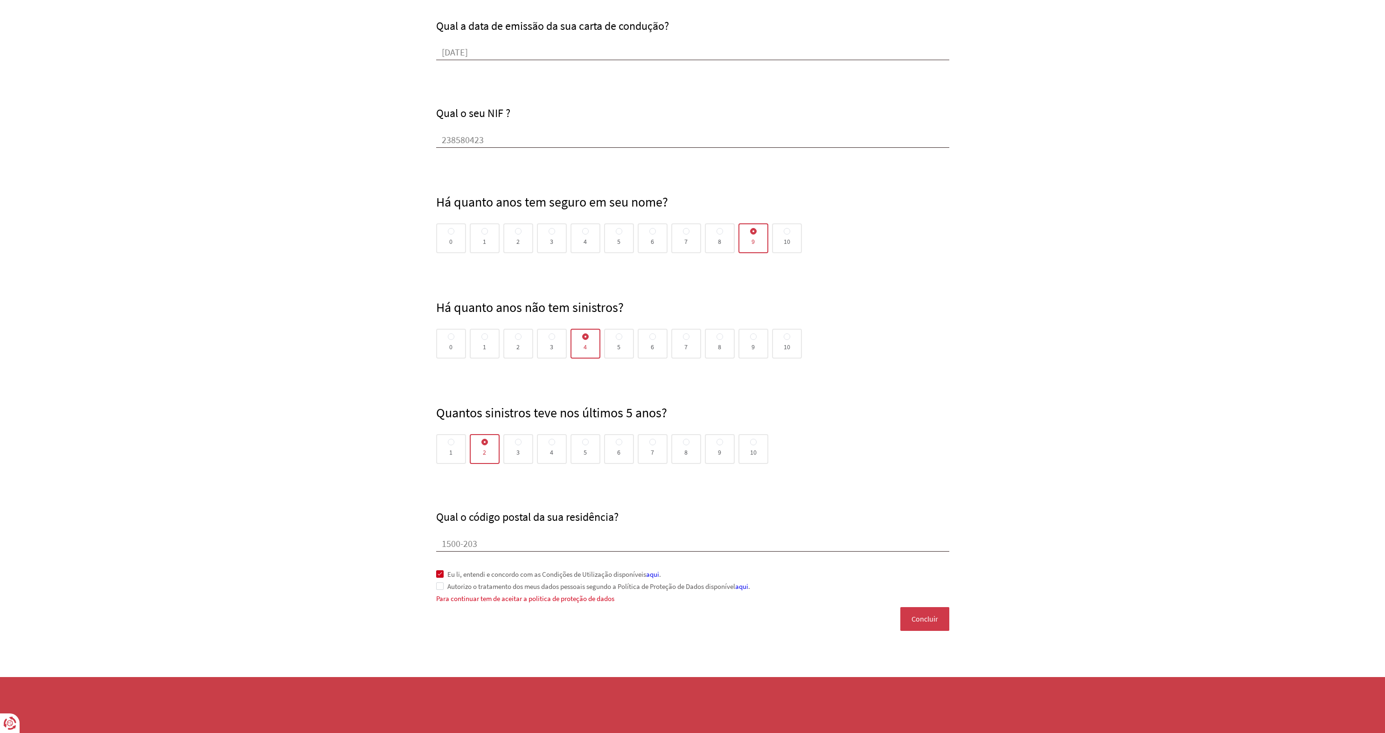
scroll to position [501, 0]
click at [926, 615] on span "Concluir" at bounding box center [925, 619] width 27 height 8
drag, startPoint x: 435, startPoint y: 587, endPoint x: 443, endPoint y: 587, distance: 7.5
click at [435, 587] on div "Qual o seu nome? [PERSON_NAME], qual o seu email preferencial de contacto? [PER…" at bounding box center [693, 113] width 532 height 980
click at [444, 587] on span "Autorizo o tratamento dos meus dados pessoais segundo a Política de Proteção de…" at bounding box center [597, 587] width 306 height 8
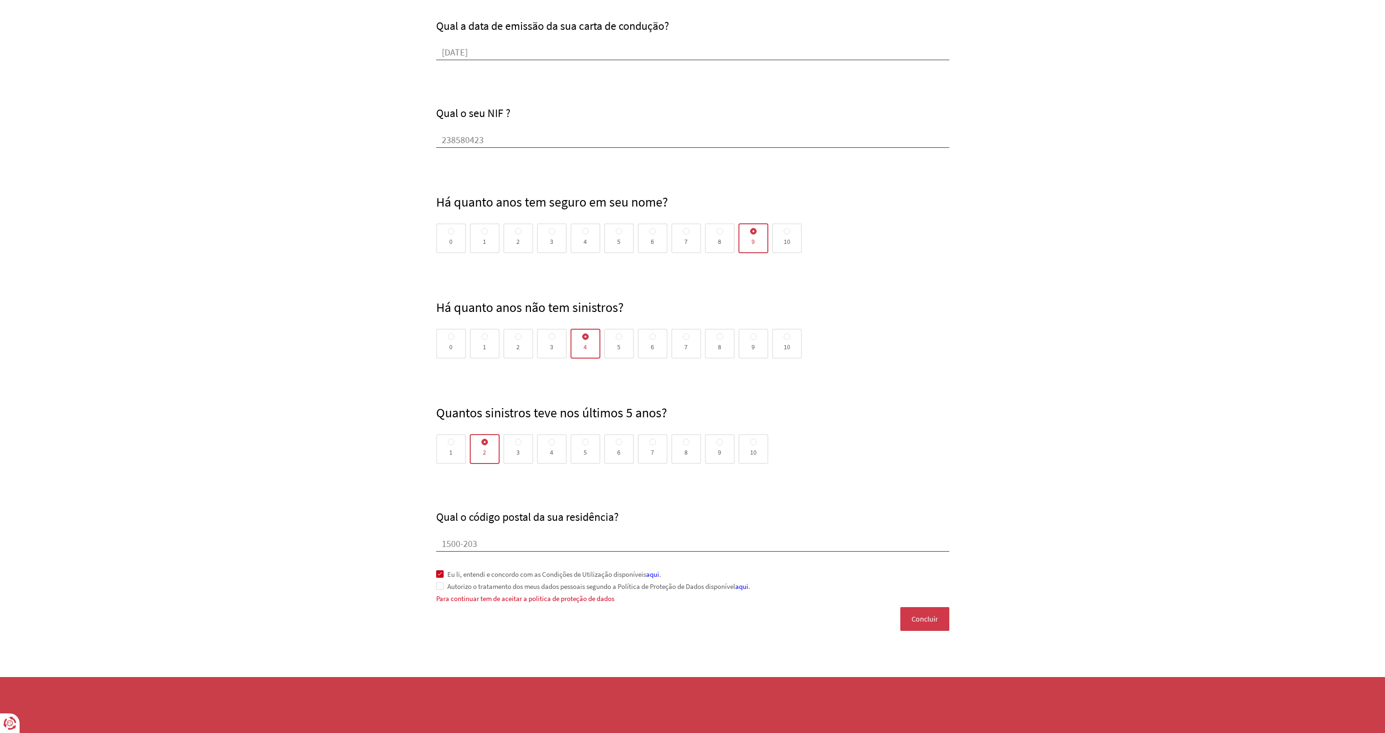
scroll to position [493, 0]
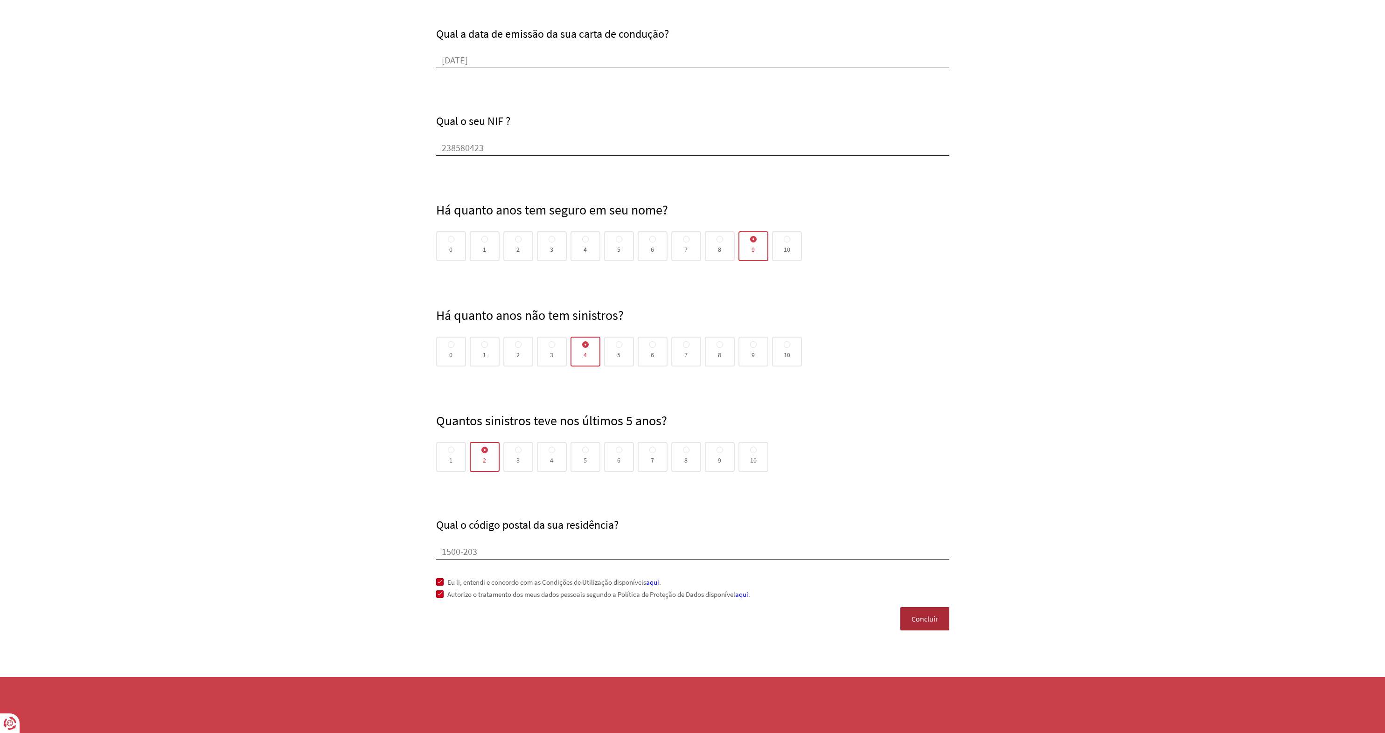
click at [941, 617] on button "Concluir" at bounding box center [924, 618] width 49 height 23
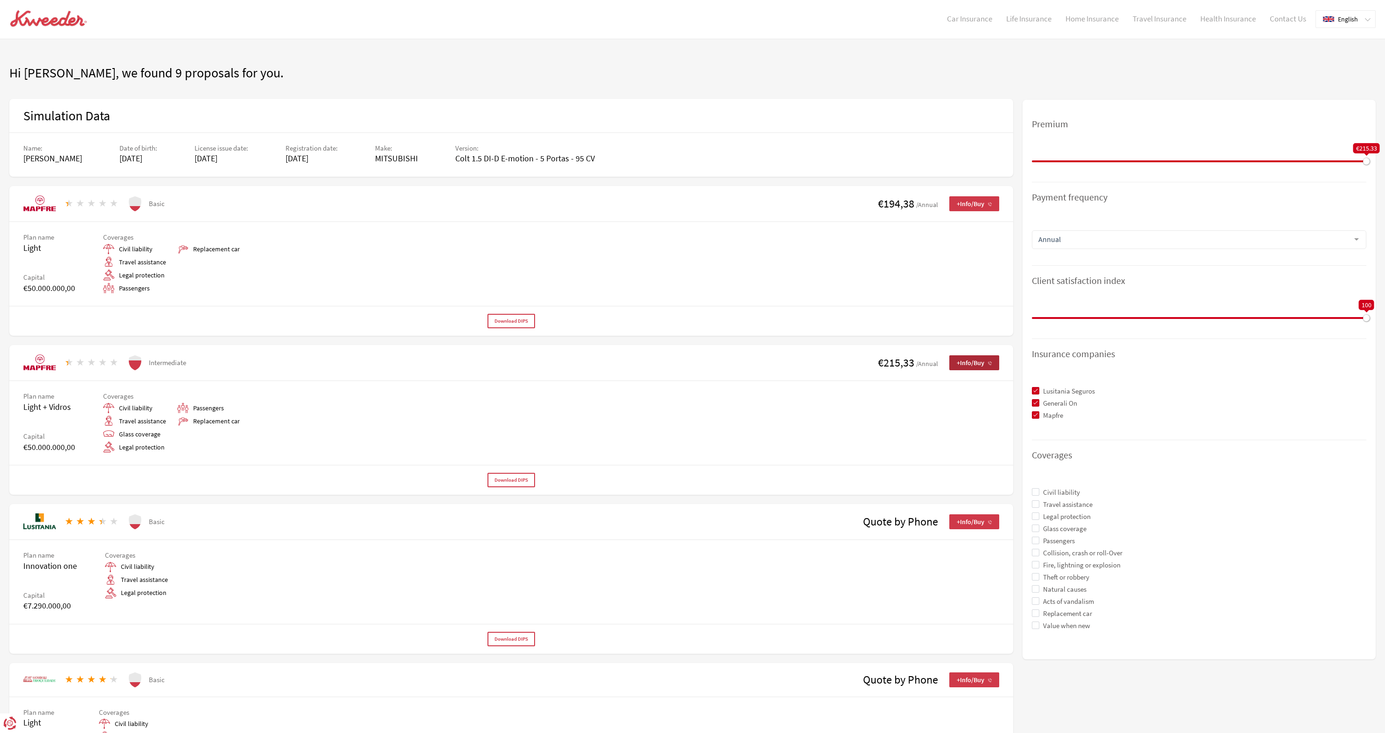
click at [968, 362] on span "+Info/Buy" at bounding box center [974, 362] width 35 height 7
click at [515, 479] on span "Download DIPS" at bounding box center [511, 480] width 34 height 6
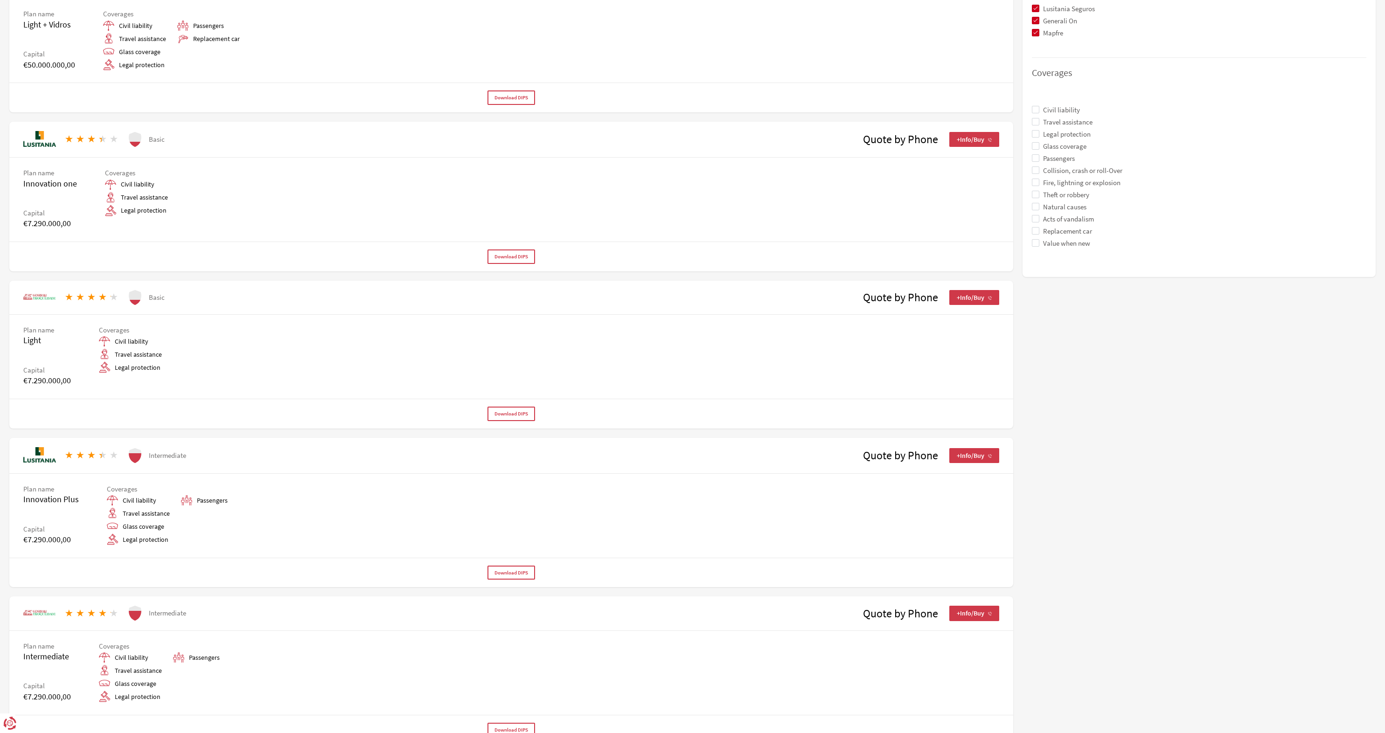
scroll to position [395, 0]
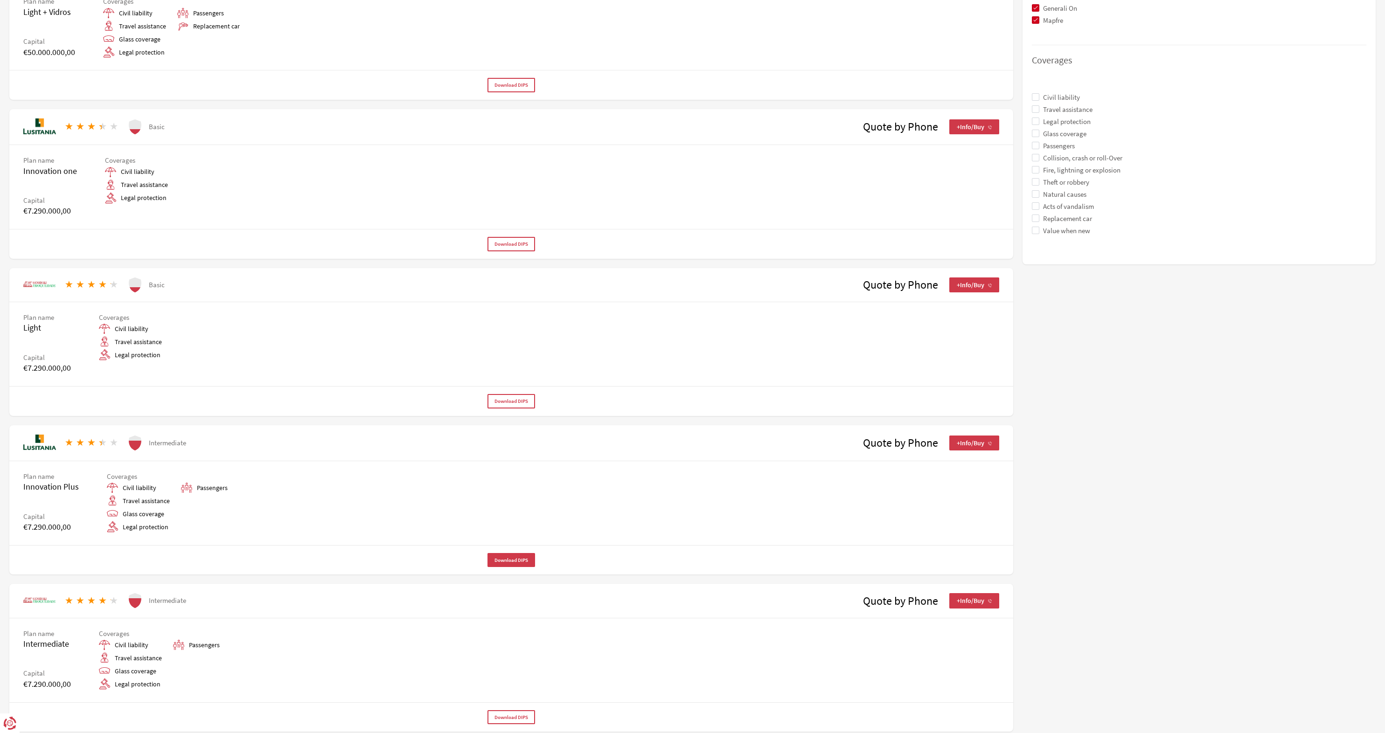
click at [501, 558] on span "Download DIPS" at bounding box center [511, 560] width 34 height 6
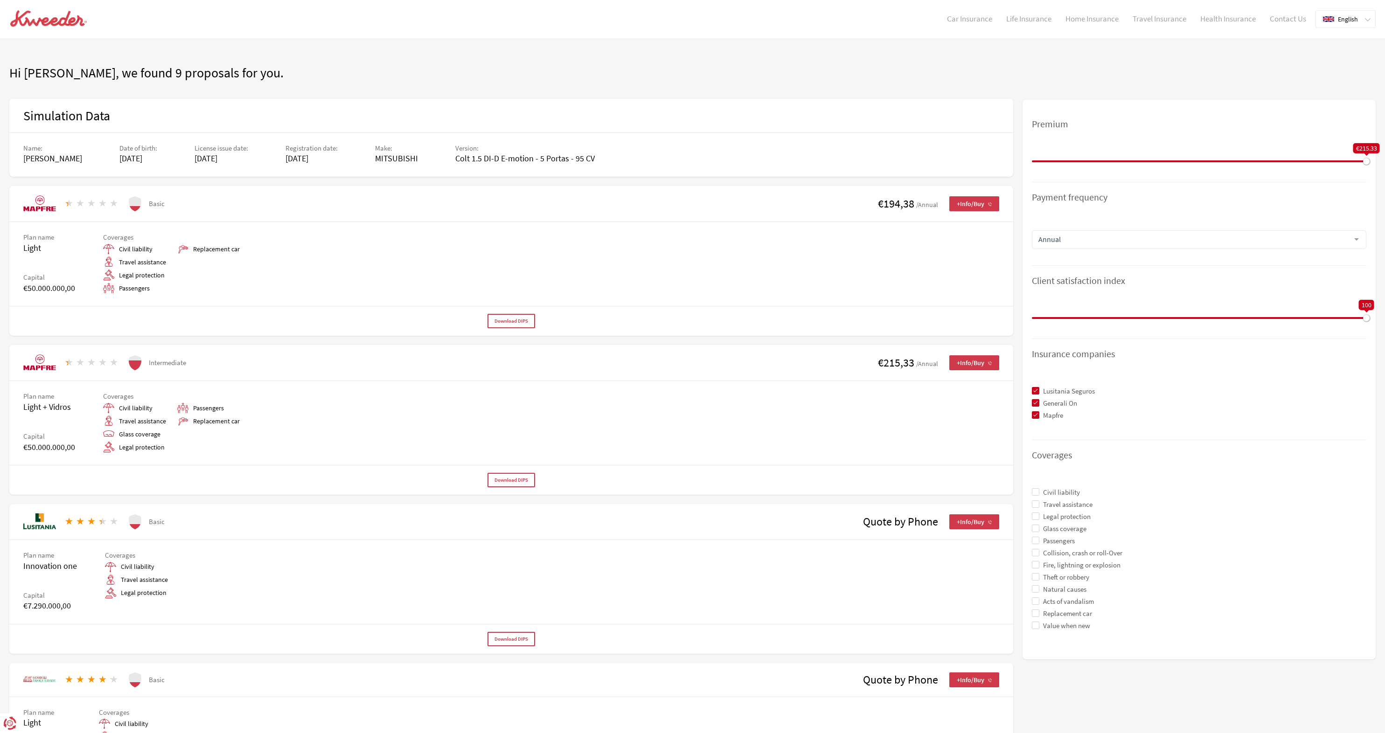
scroll to position [0, 0]
